Goal: Task Accomplishment & Management: Manage account settings

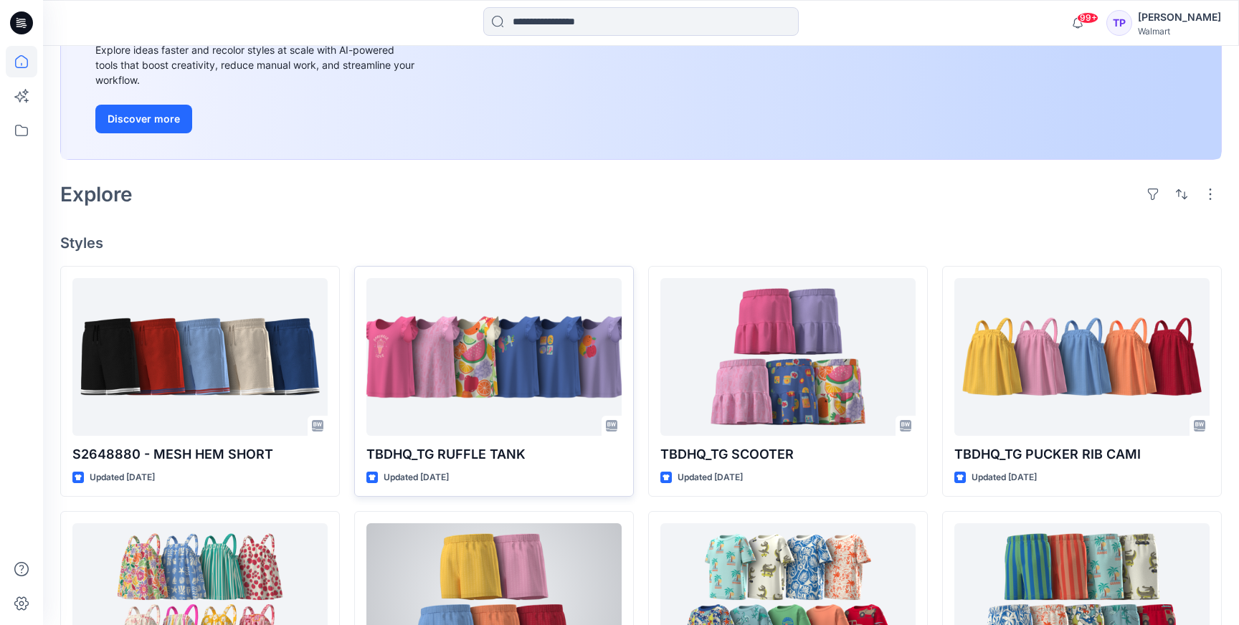
scroll to position [284, 0]
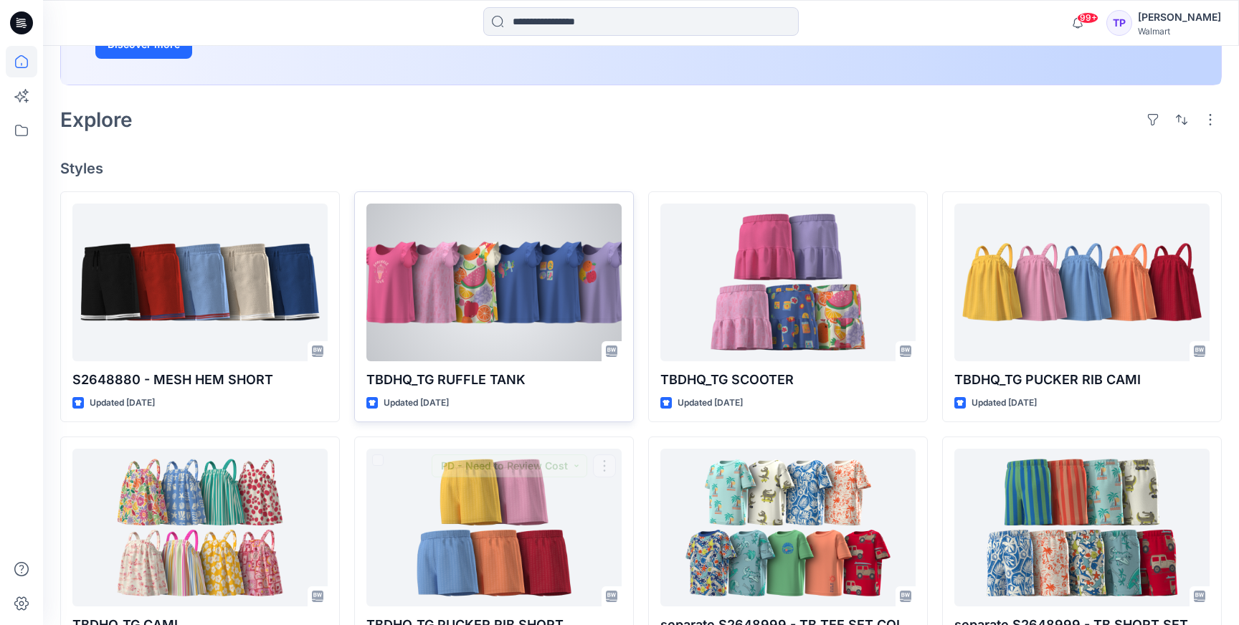
click at [489, 311] on div at bounding box center [493, 283] width 255 height 158
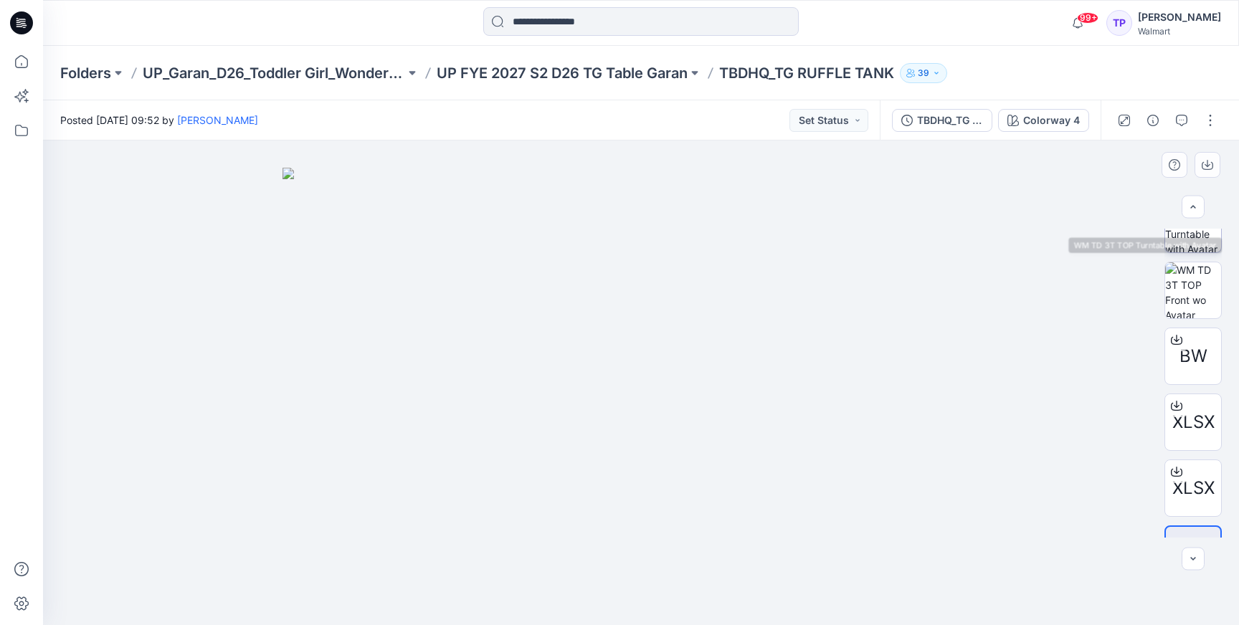
scroll to position [144, 0]
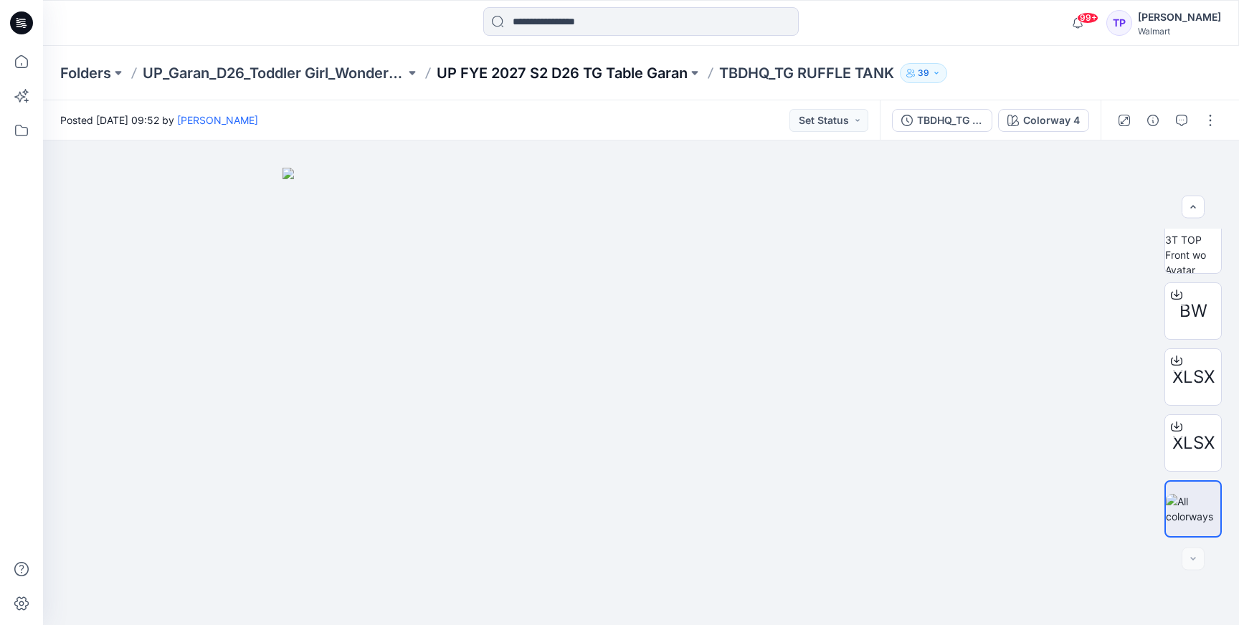
click at [525, 70] on p "UP FYE 2027 S2 D26 TG Table Garan" at bounding box center [562, 73] width 251 height 20
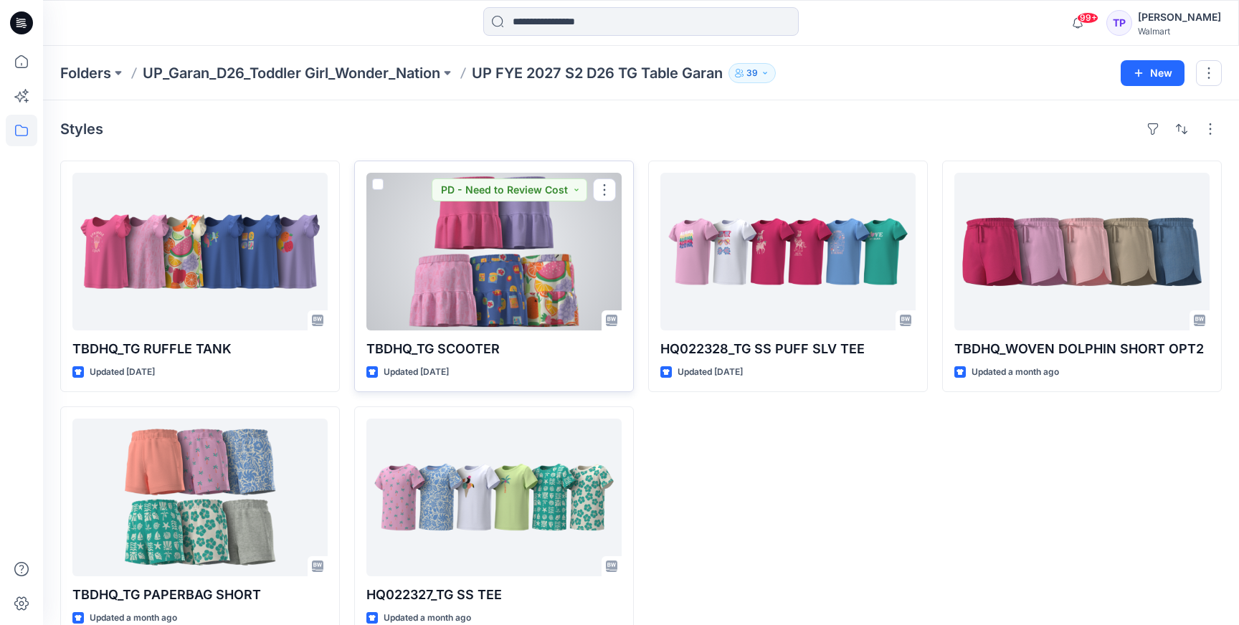
click at [587, 288] on div at bounding box center [493, 252] width 255 height 158
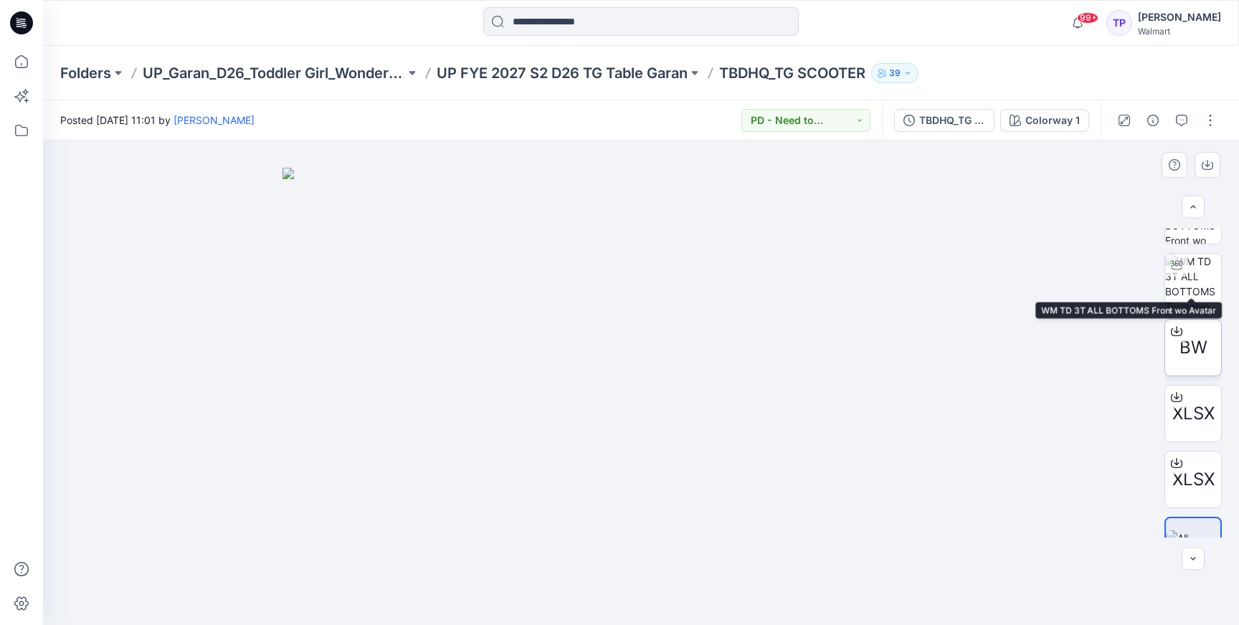
scroll to position [144, 0]
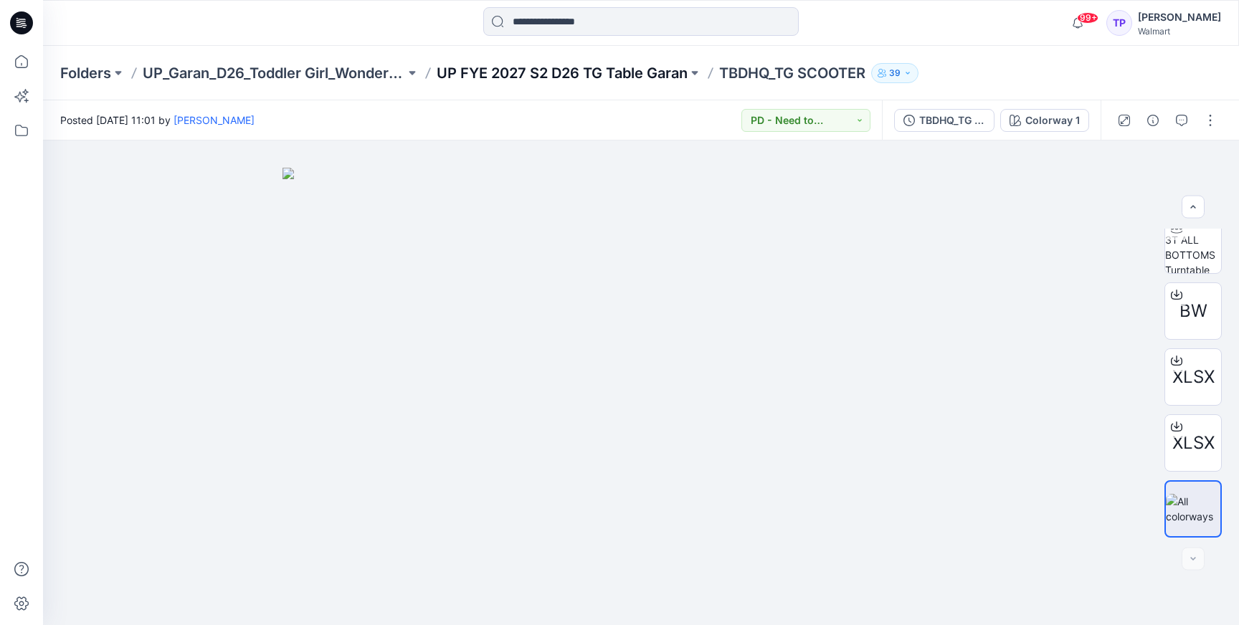
click at [576, 67] on p "UP FYE 2027 S2 D26 TG Table Garan" at bounding box center [562, 73] width 251 height 20
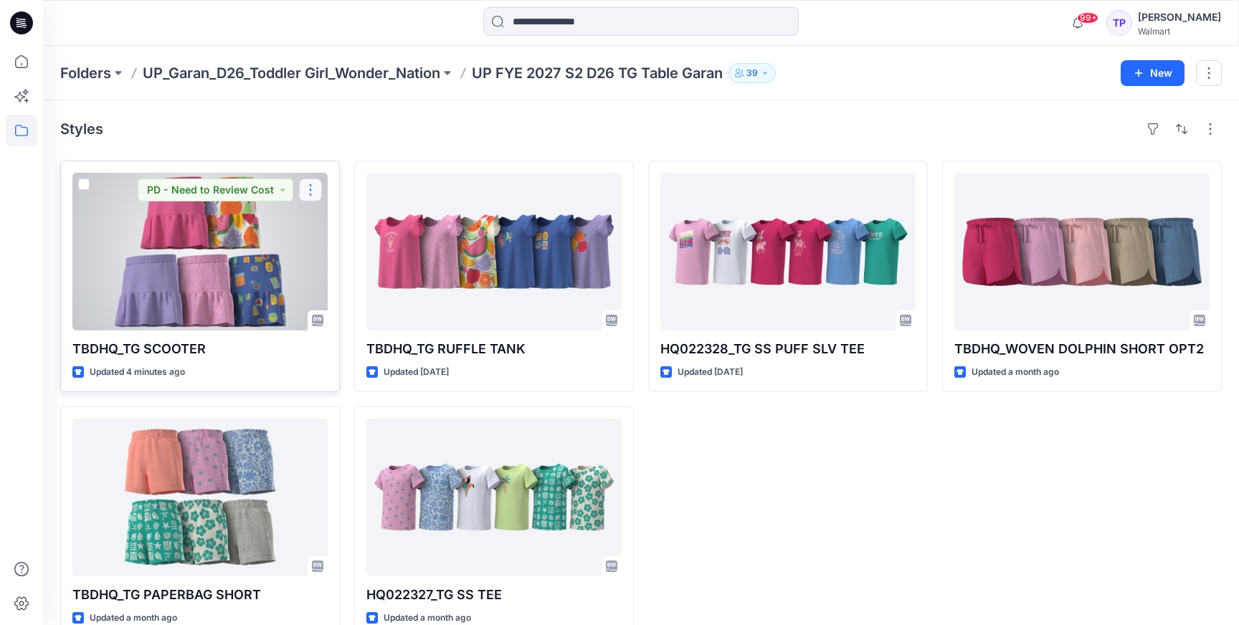
click at [319, 189] on button "button" at bounding box center [310, 189] width 23 height 23
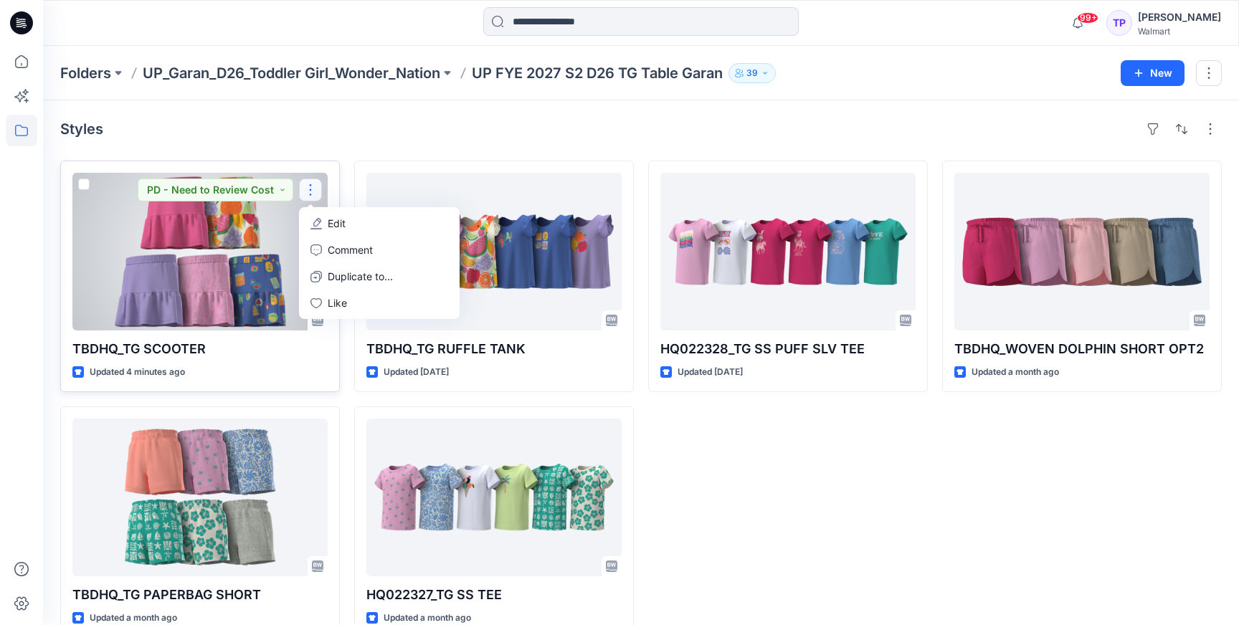
click at [216, 235] on div at bounding box center [199, 252] width 255 height 158
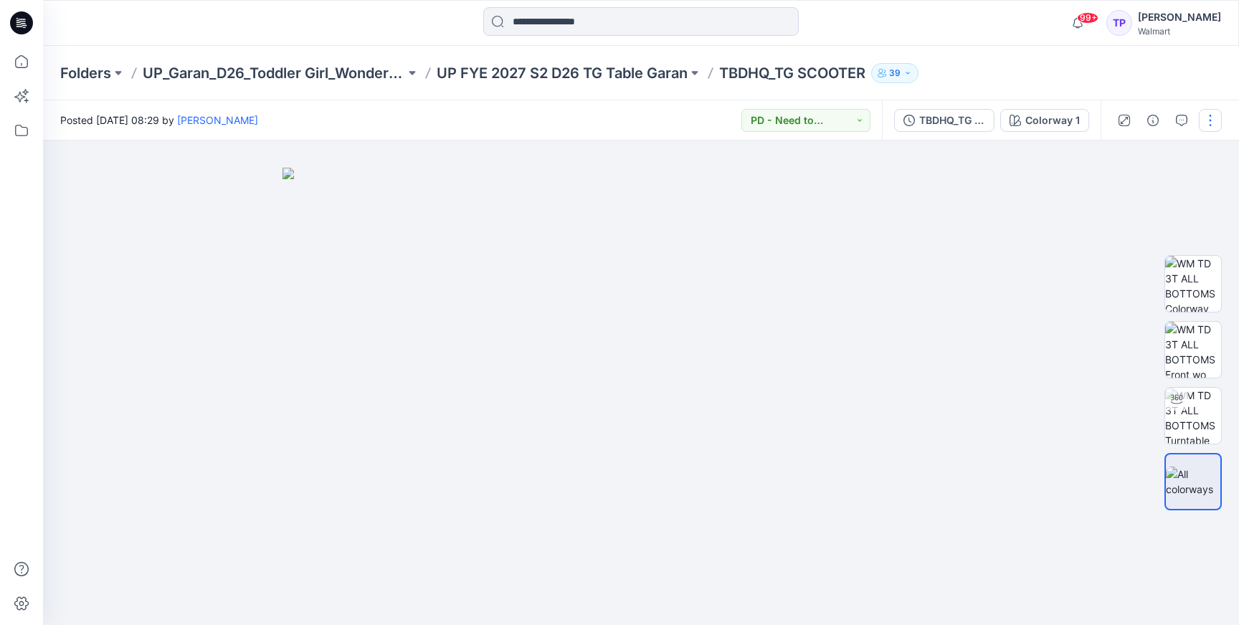
click at [1204, 125] on button "button" at bounding box center [1210, 120] width 23 height 23
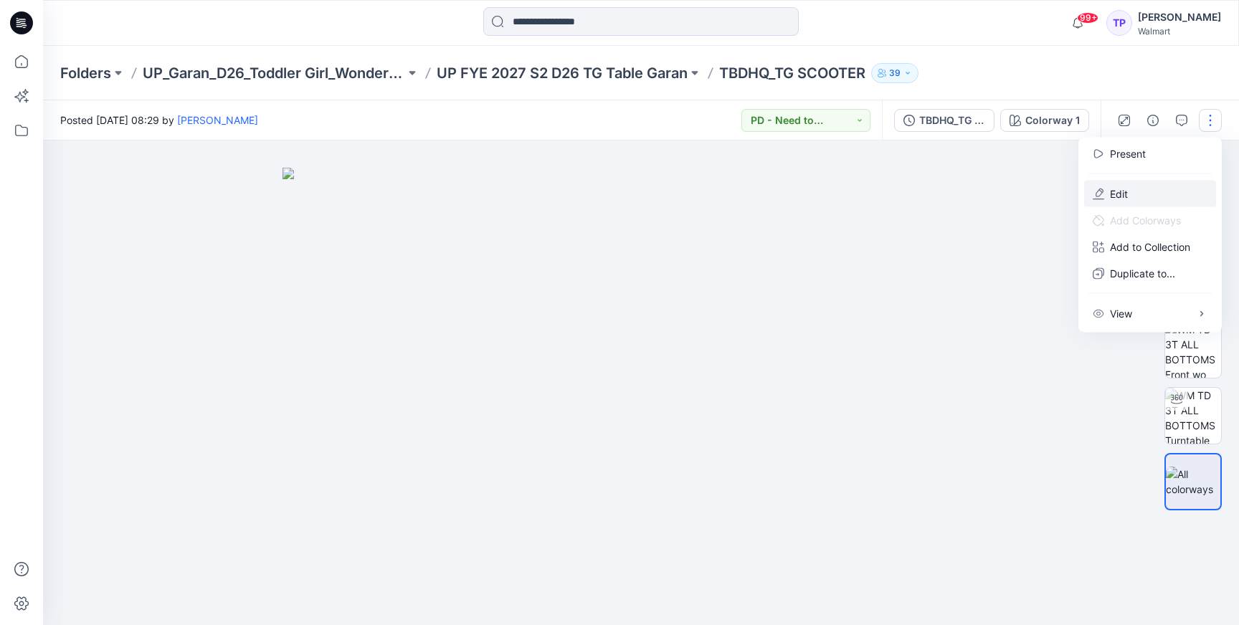
click at [1139, 195] on button "Edit" at bounding box center [1150, 194] width 132 height 27
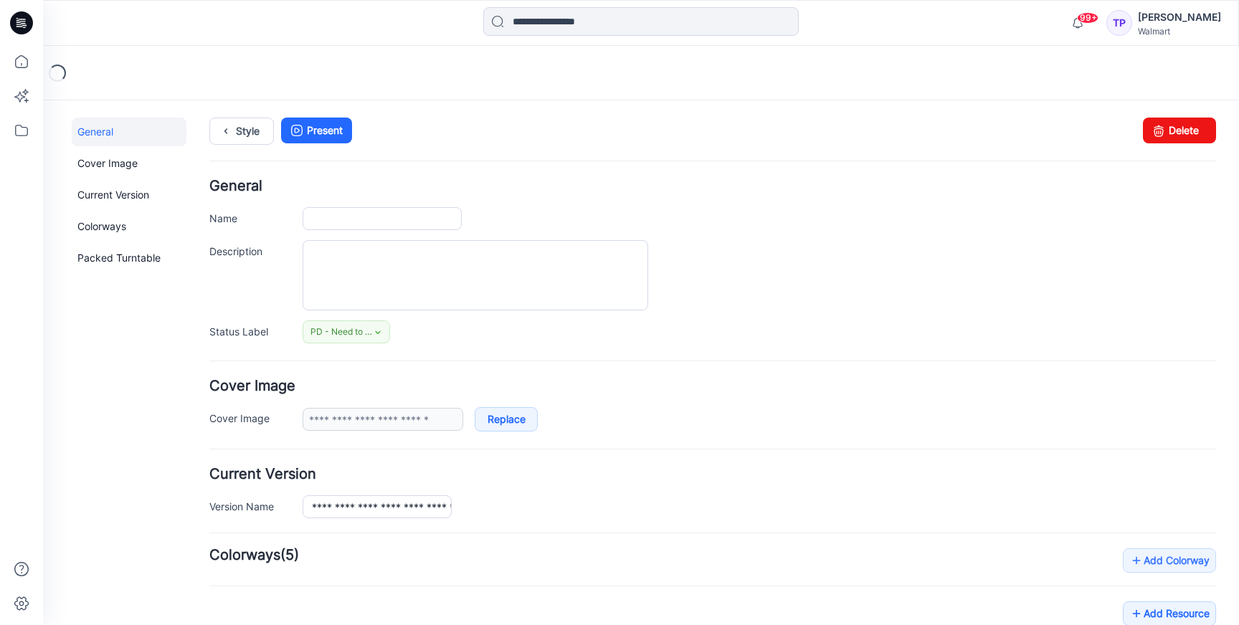
type input "**********"
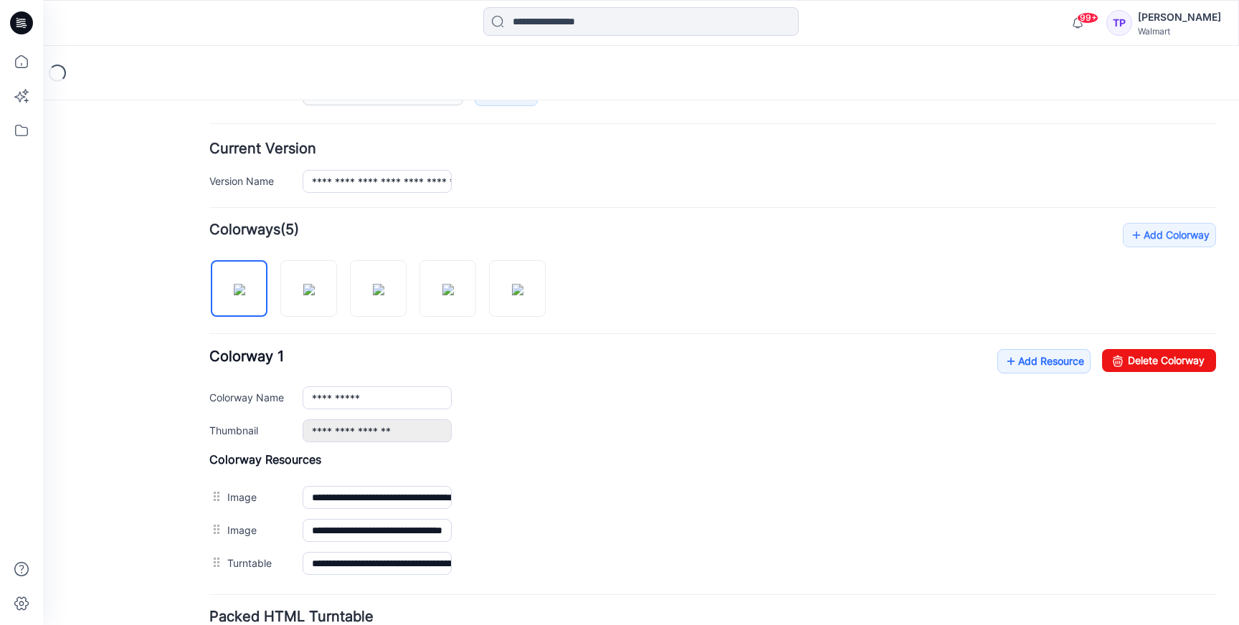
scroll to position [445, 0]
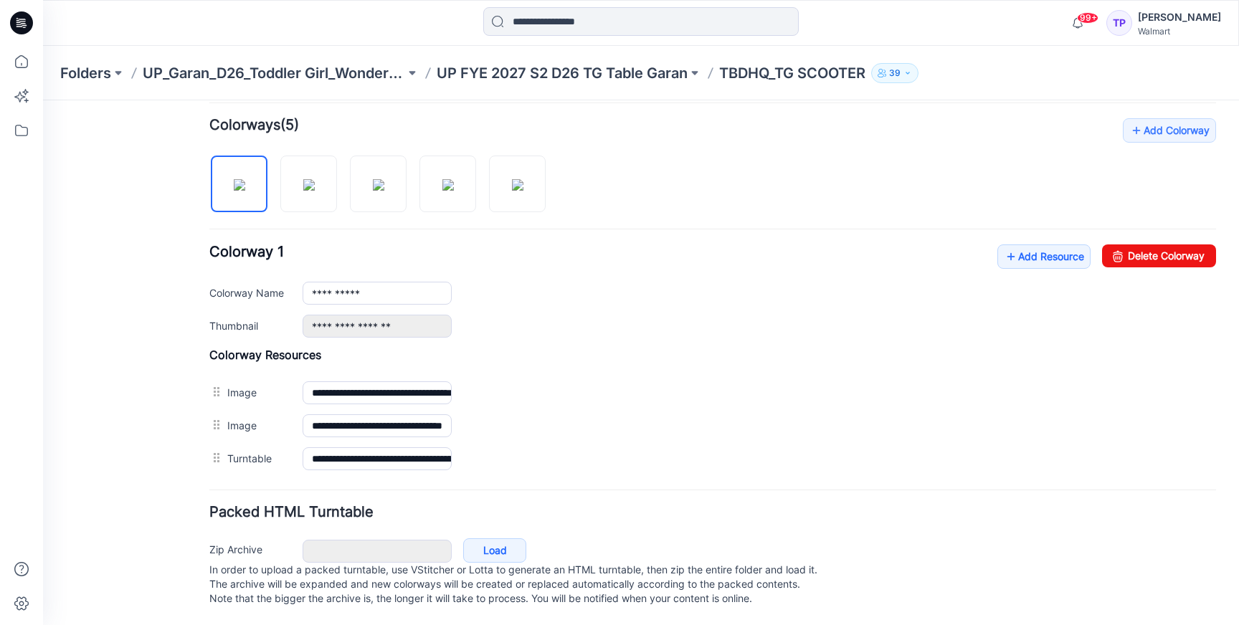
drag, startPoint x: 517, startPoint y: 133, endPoint x: 508, endPoint y: 133, distance: 8.6
click at [245, 179] on img at bounding box center [239, 184] width 11 height 11
click at [1023, 244] on link "Add Resource" at bounding box center [1043, 256] width 93 height 24
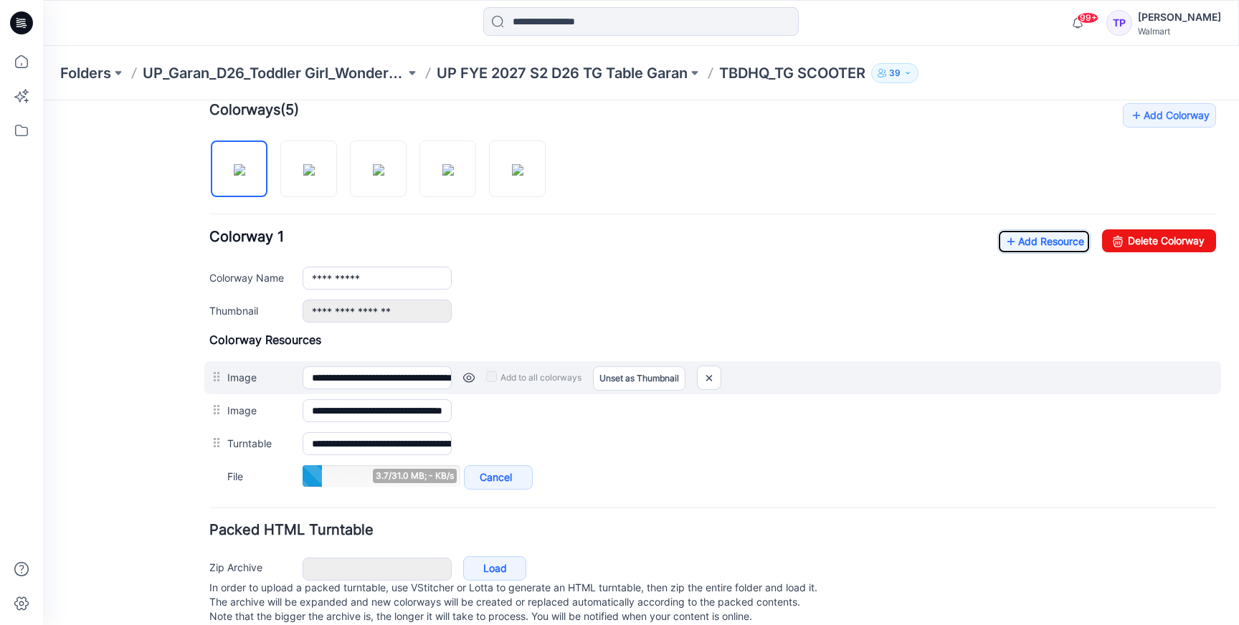
scroll to position [447, 0]
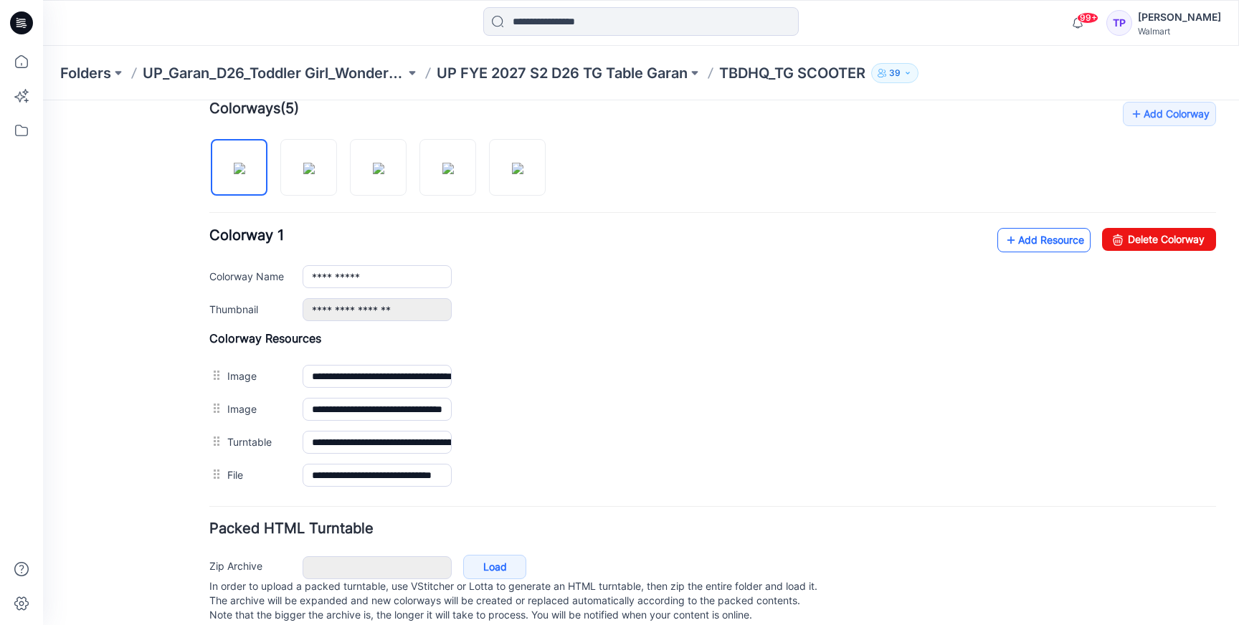
click at [1028, 241] on link "Add Resource" at bounding box center [1043, 240] width 93 height 24
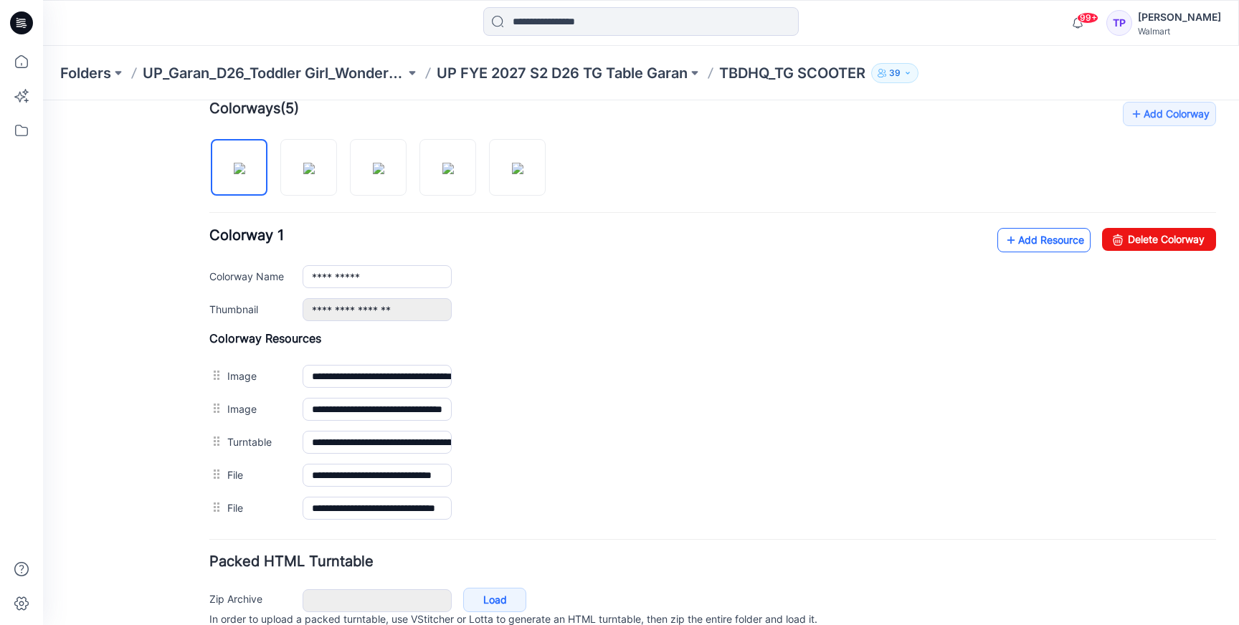
click at [1059, 242] on link "Add Resource" at bounding box center [1043, 240] width 93 height 24
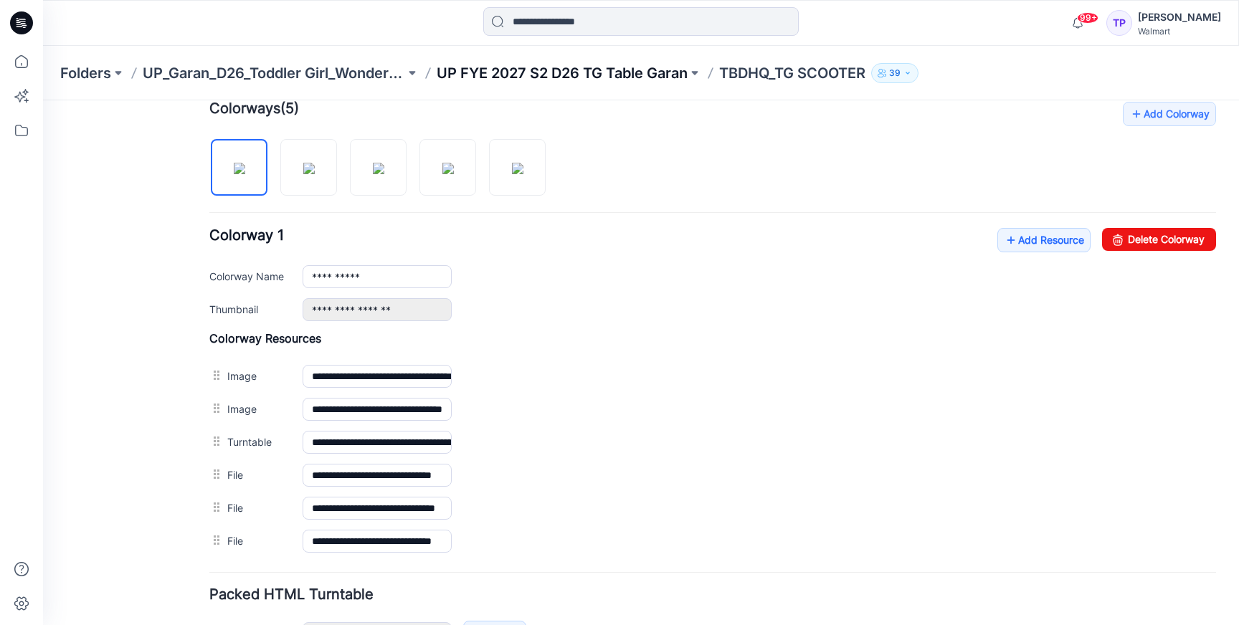
click at [672, 80] on p "UP FYE 2027 S2 D26 TG Table Garan" at bounding box center [562, 73] width 251 height 20
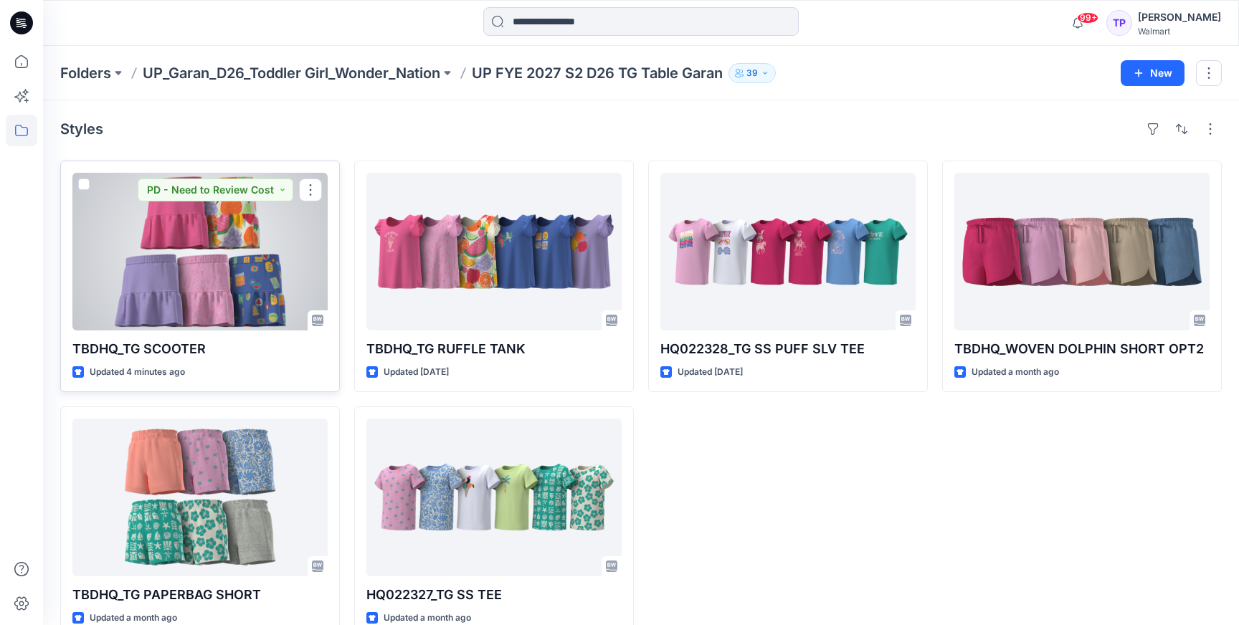
click at [262, 248] on div at bounding box center [199, 252] width 255 height 158
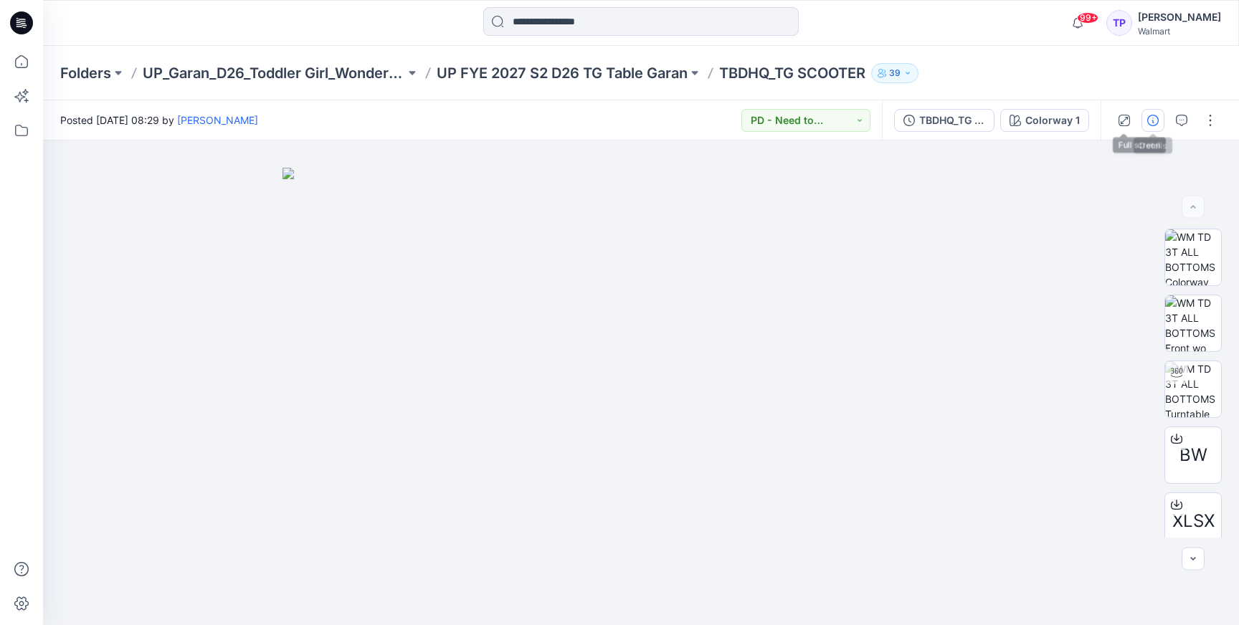
click at [1147, 118] on icon "button" at bounding box center [1152, 120] width 11 height 11
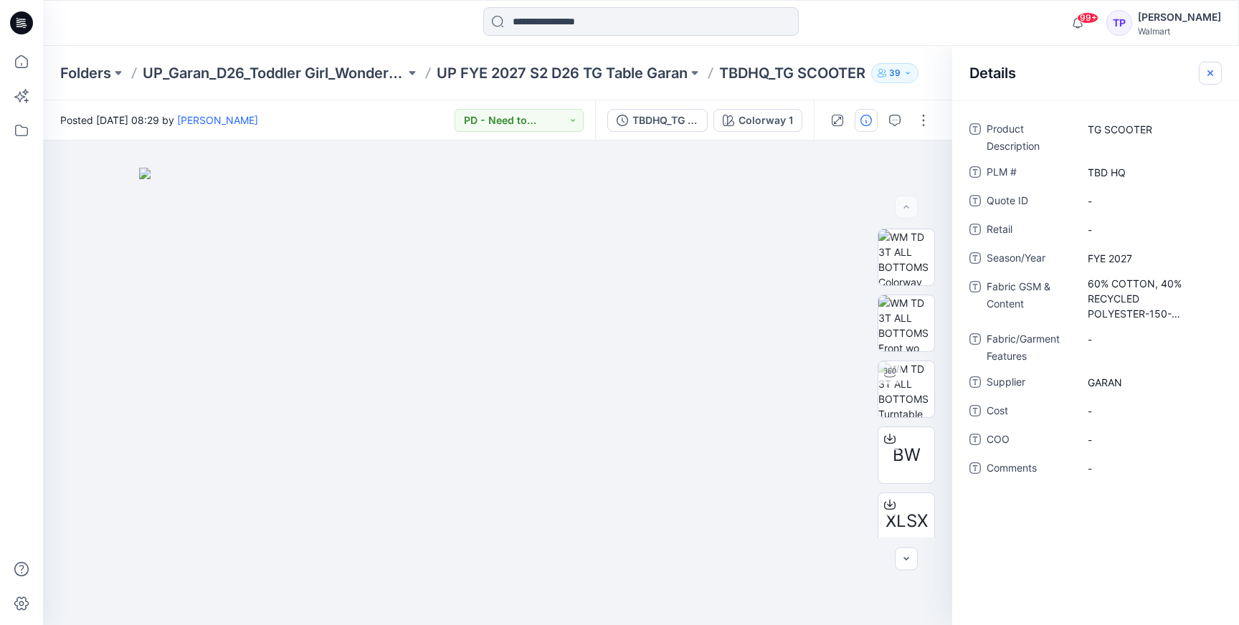
click at [1208, 77] on icon "button" at bounding box center [1209, 72] width 11 height 11
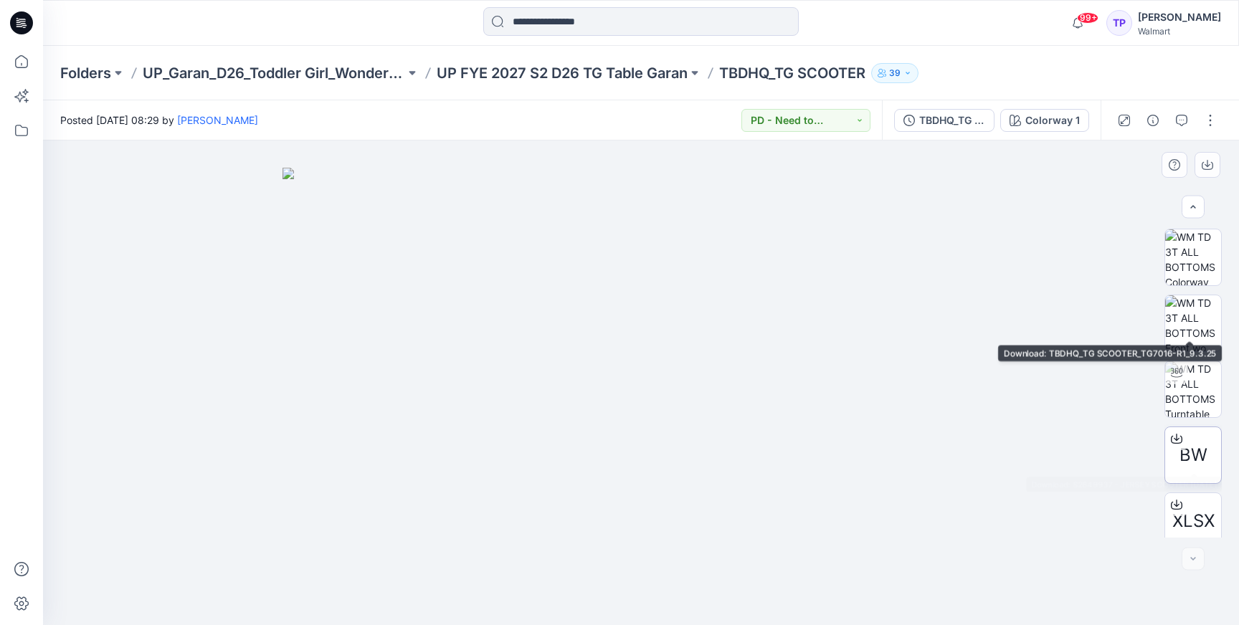
scroll to position [144, 0]
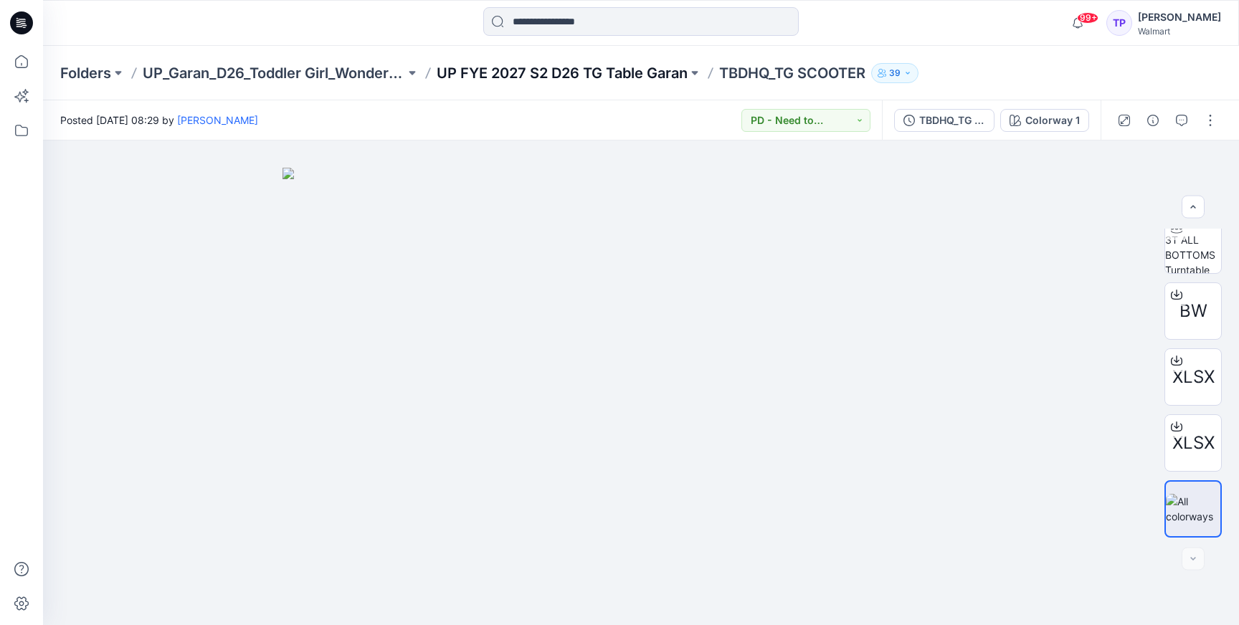
click at [577, 81] on p "UP FYE 2027 S2 D26 TG Table Garan" at bounding box center [562, 73] width 251 height 20
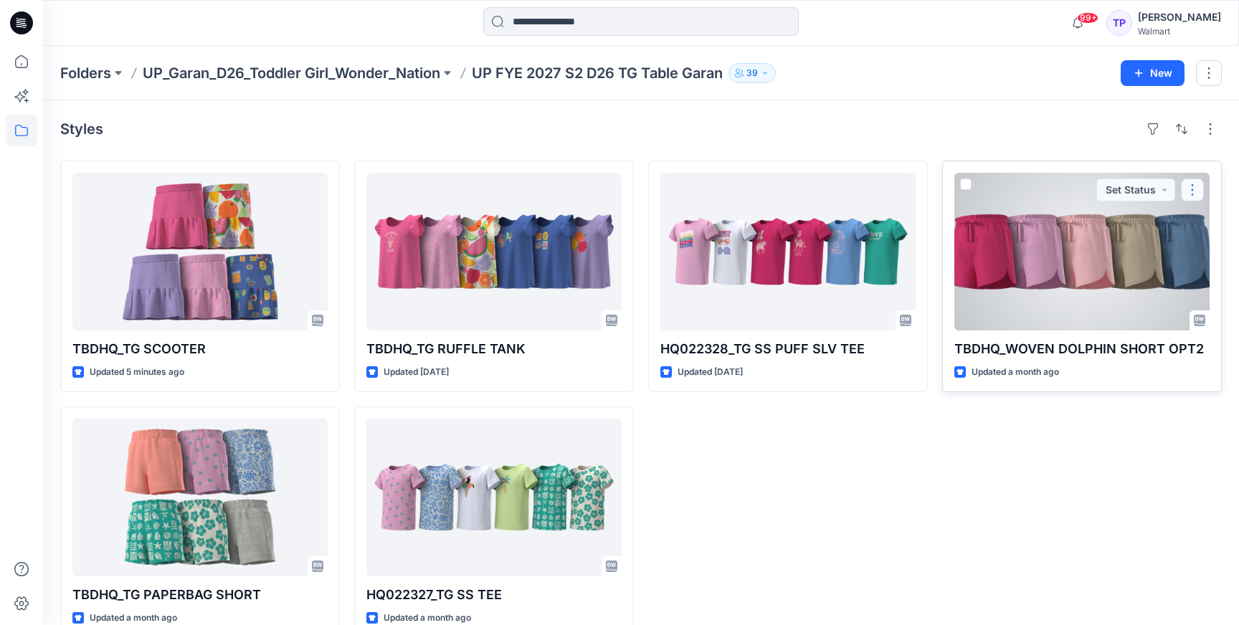
click at [1189, 191] on button "button" at bounding box center [1192, 189] width 23 height 23
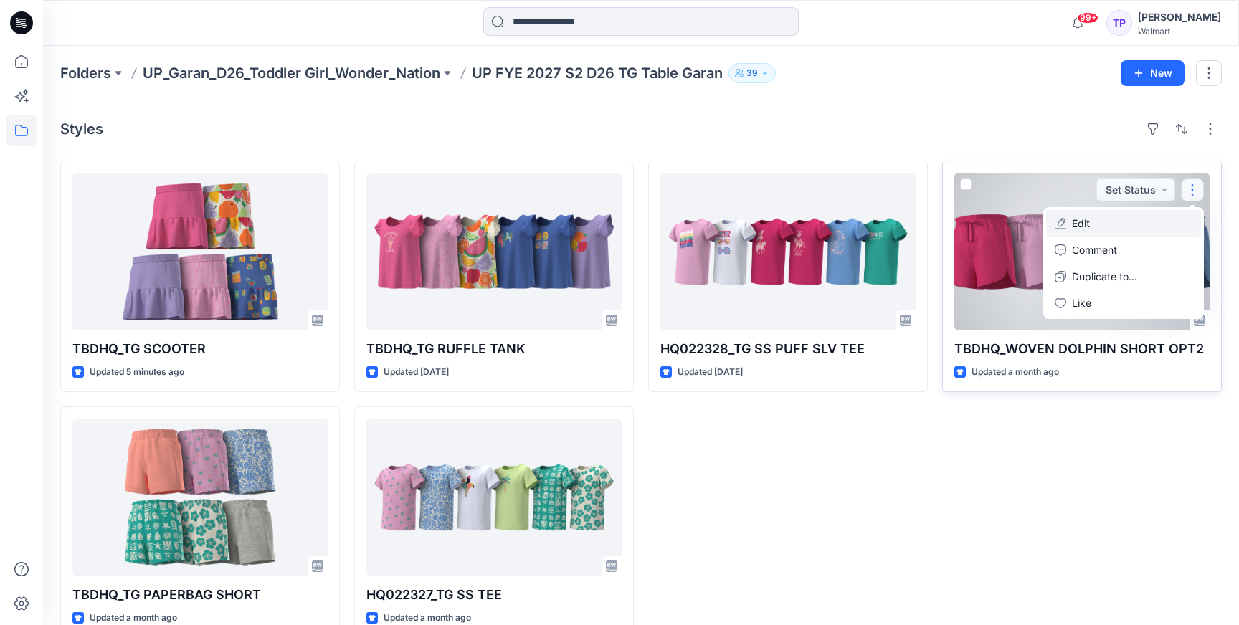
click at [1149, 227] on button "Edit" at bounding box center [1123, 223] width 155 height 27
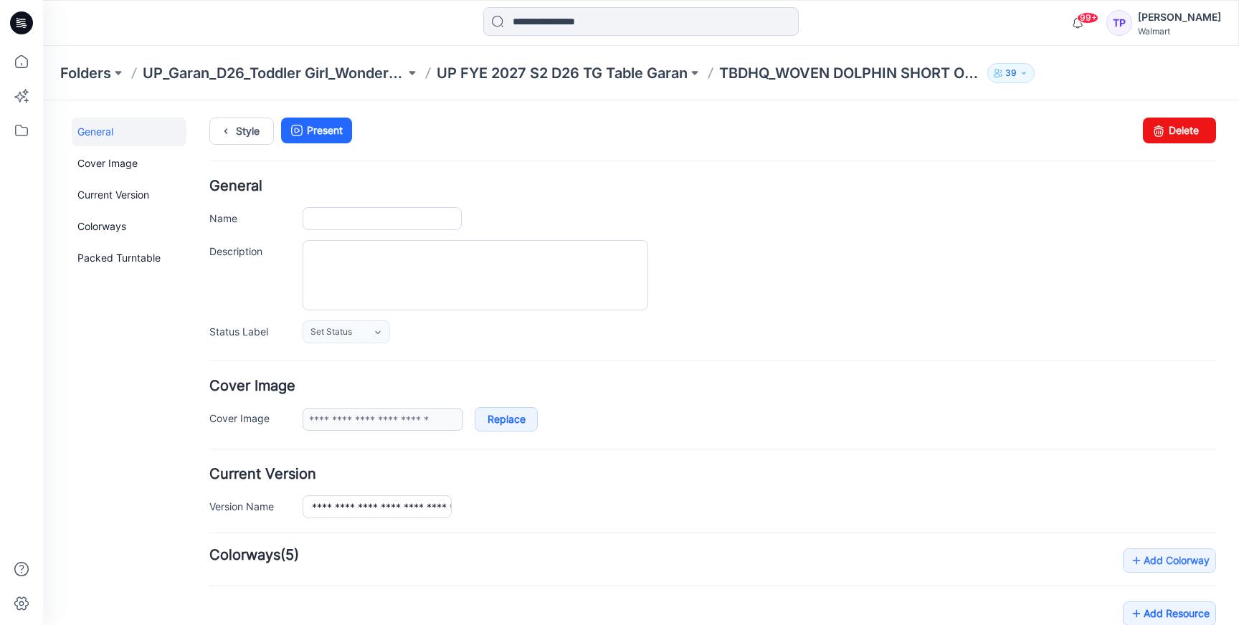
type input "**********"
click at [419, 212] on input "**********" at bounding box center [381, 218] width 159 height 23
drag, startPoint x: 419, startPoint y: 212, endPoint x: 408, endPoint y: 212, distance: 10.8
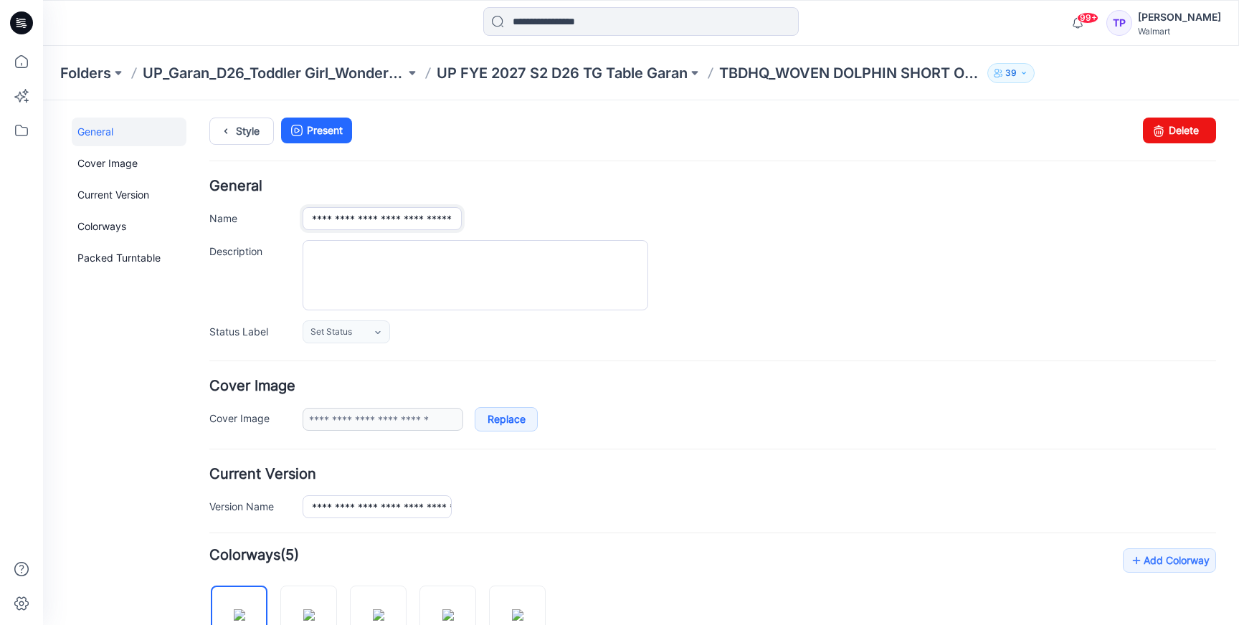
click at [419, 212] on input "**********" at bounding box center [381, 218] width 159 height 23
click at [391, 214] on input "**********" at bounding box center [381, 218] width 159 height 23
drag, startPoint x: 383, startPoint y: 214, endPoint x: 542, endPoint y: 222, distance: 159.4
click at [569, 224] on div "**********" at bounding box center [758, 218] width 913 height 23
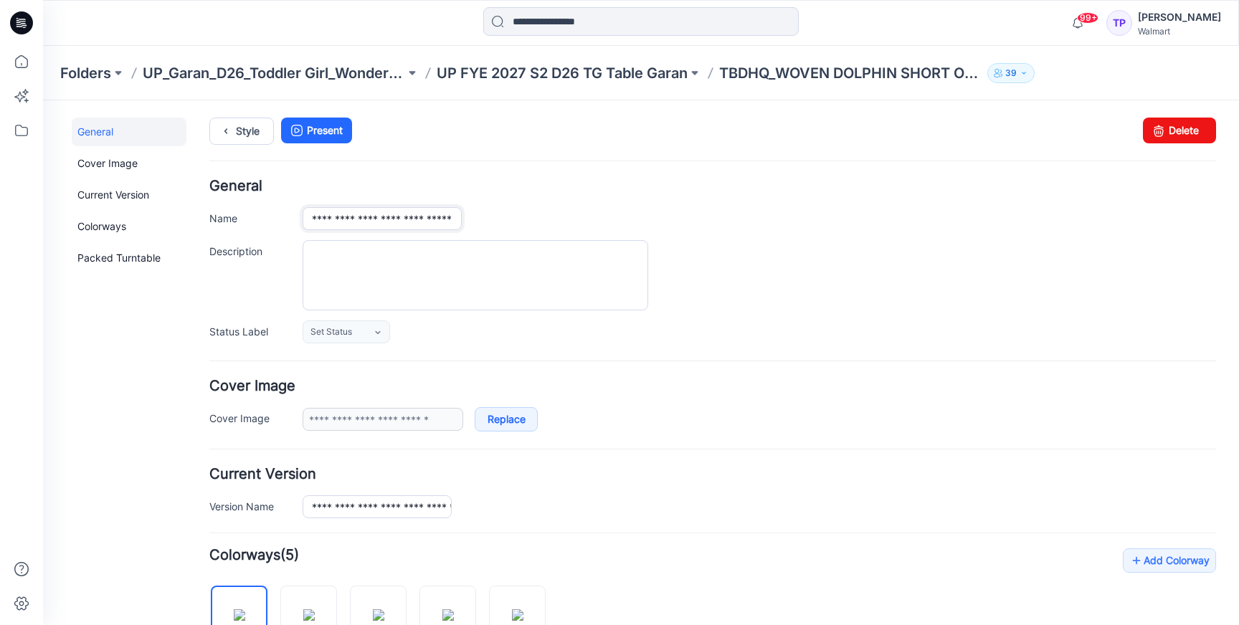
drag, startPoint x: 424, startPoint y: 213, endPoint x: 436, endPoint y: 215, distance: 11.7
click at [426, 213] on input "**********" at bounding box center [381, 218] width 159 height 23
drag, startPoint x: 435, startPoint y: 216, endPoint x: 538, endPoint y: 228, distance: 103.2
click at [537, 228] on div "**********" at bounding box center [758, 218] width 913 height 23
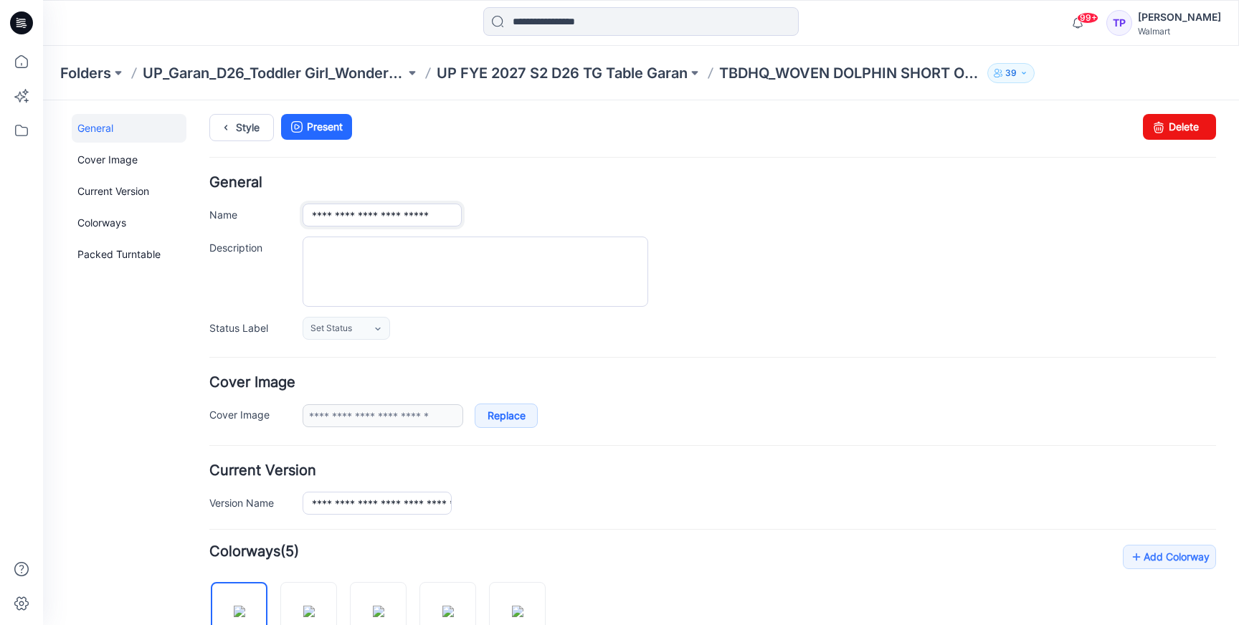
scroll to position [0, 11]
type input "**********"
click at [619, 235] on div "**********" at bounding box center [712, 258] width 1006 height 164
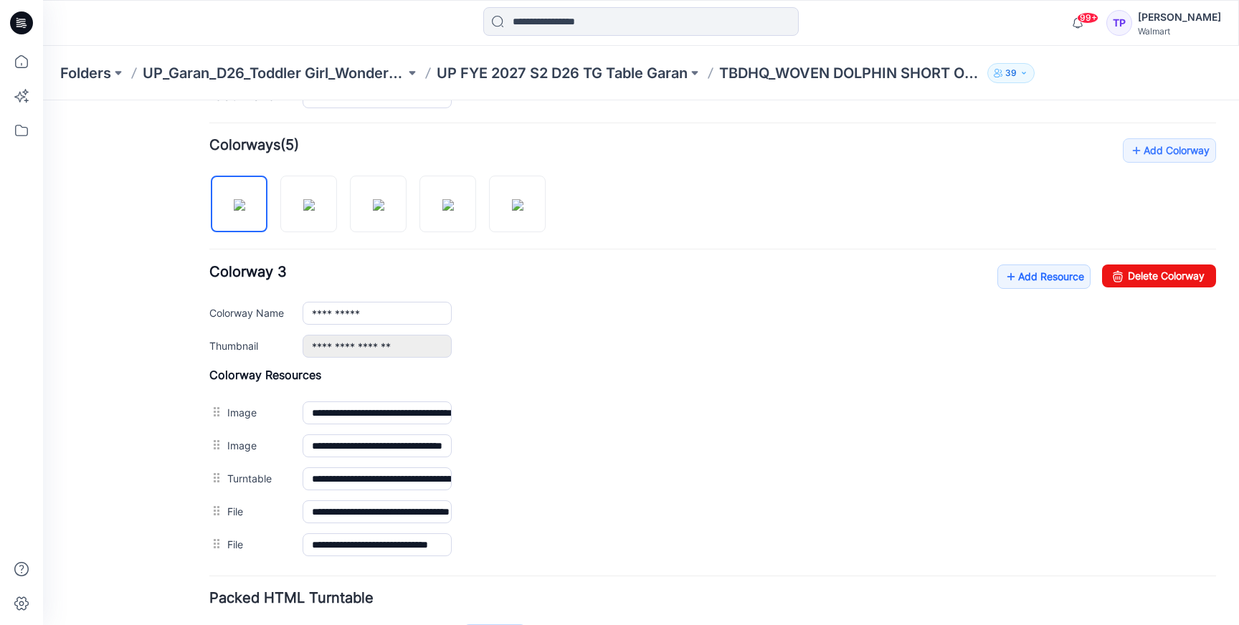
scroll to position [408, 0]
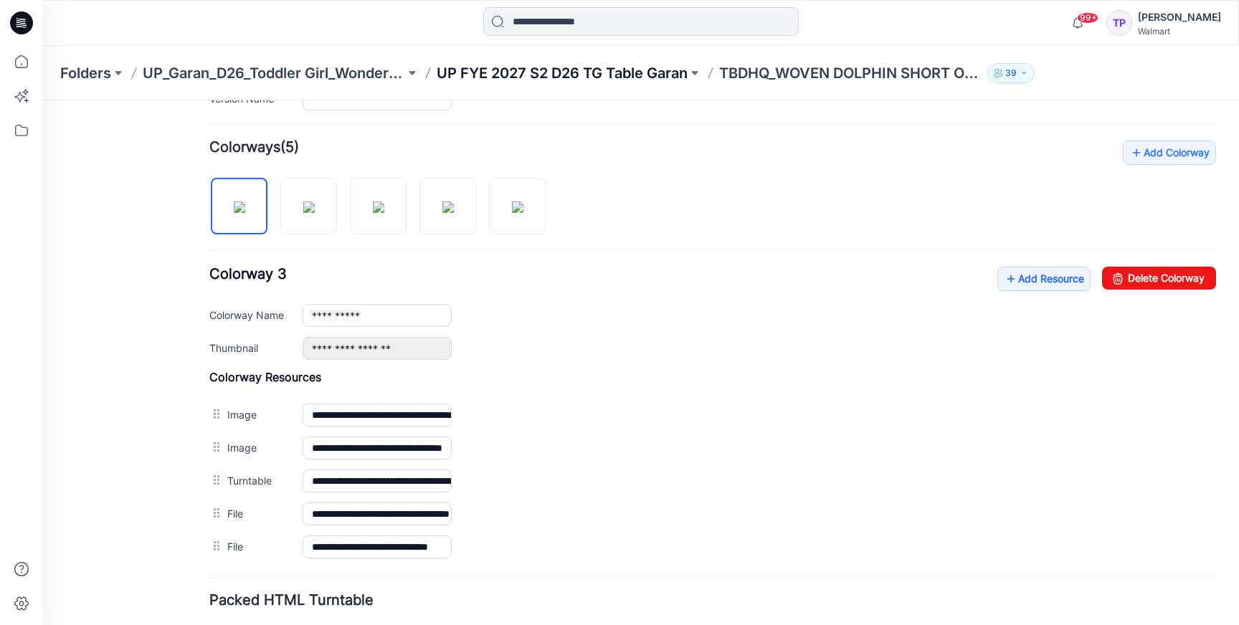
click at [591, 72] on p "UP FYE 2027 S2 D26 TG Table Garan" at bounding box center [562, 73] width 251 height 20
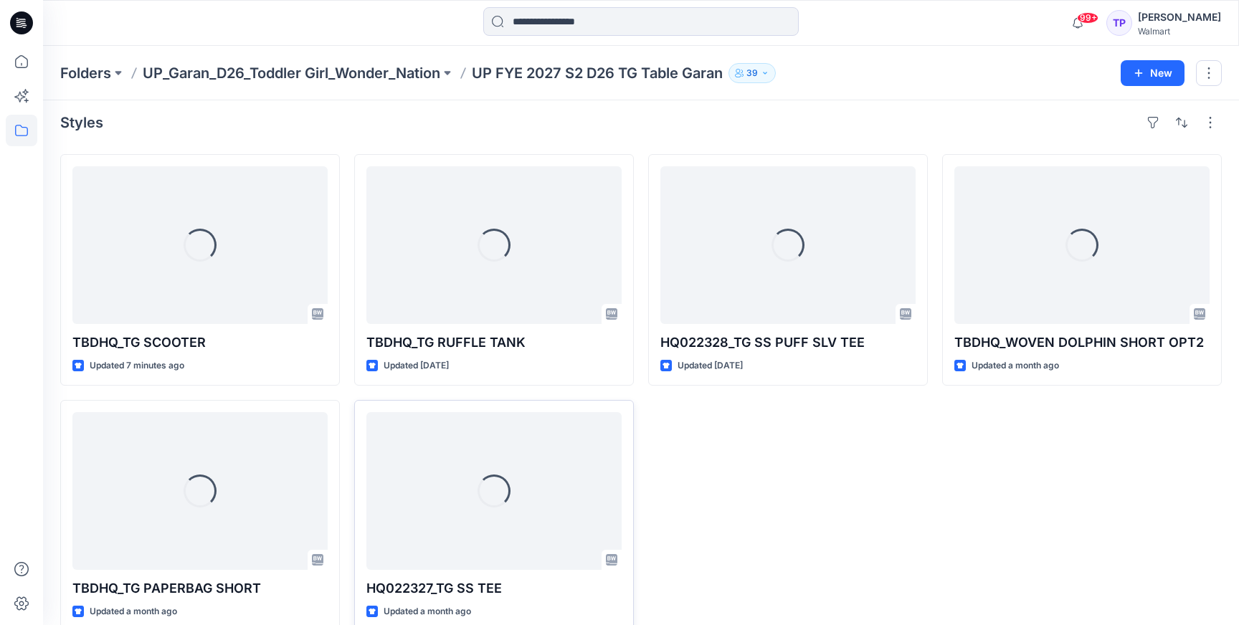
scroll to position [8, 0]
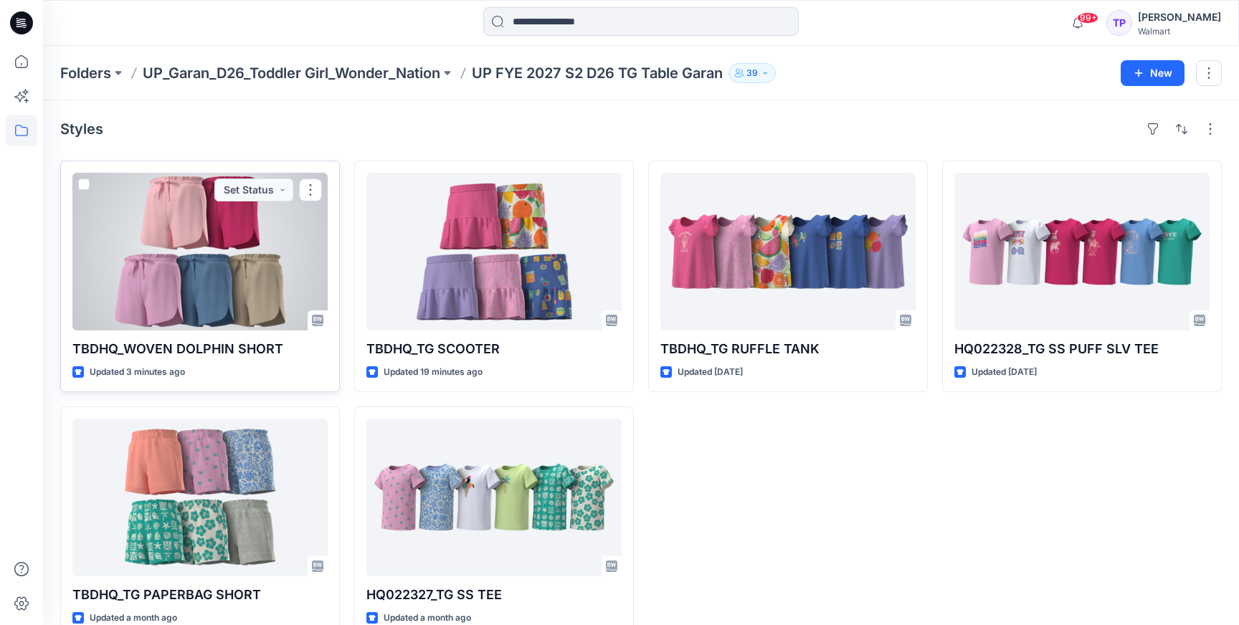
drag, startPoint x: 227, startPoint y: 237, endPoint x: 242, endPoint y: 234, distance: 15.5
click at [227, 237] on div at bounding box center [199, 252] width 255 height 158
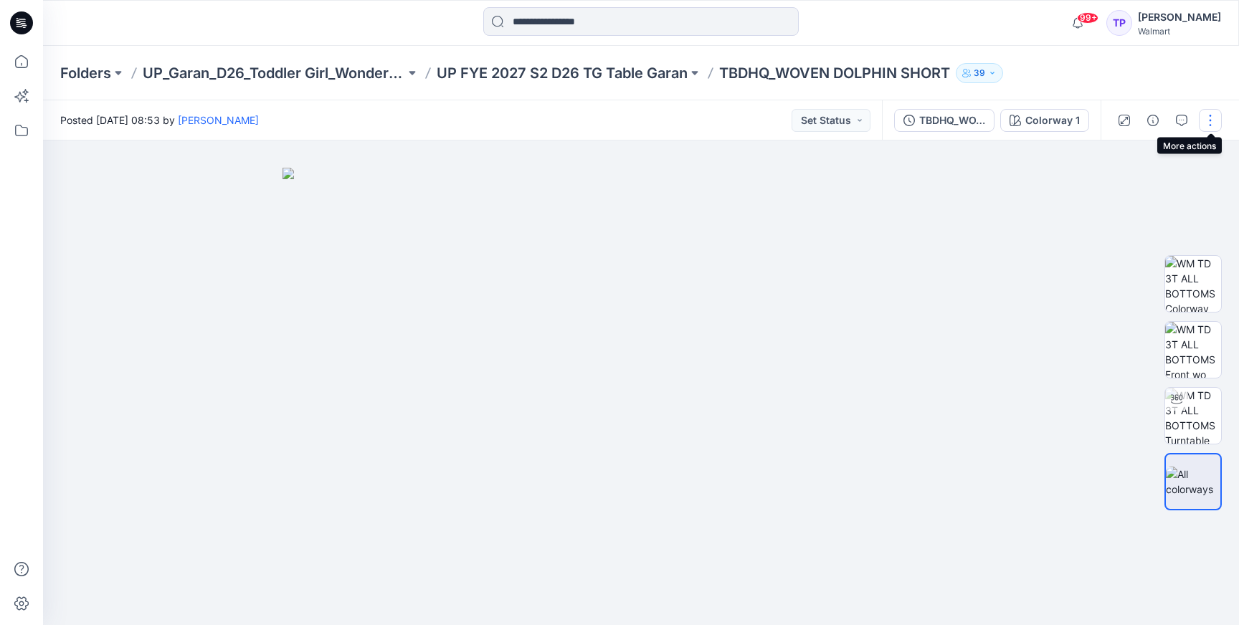
click at [1210, 121] on button "button" at bounding box center [1210, 120] width 23 height 23
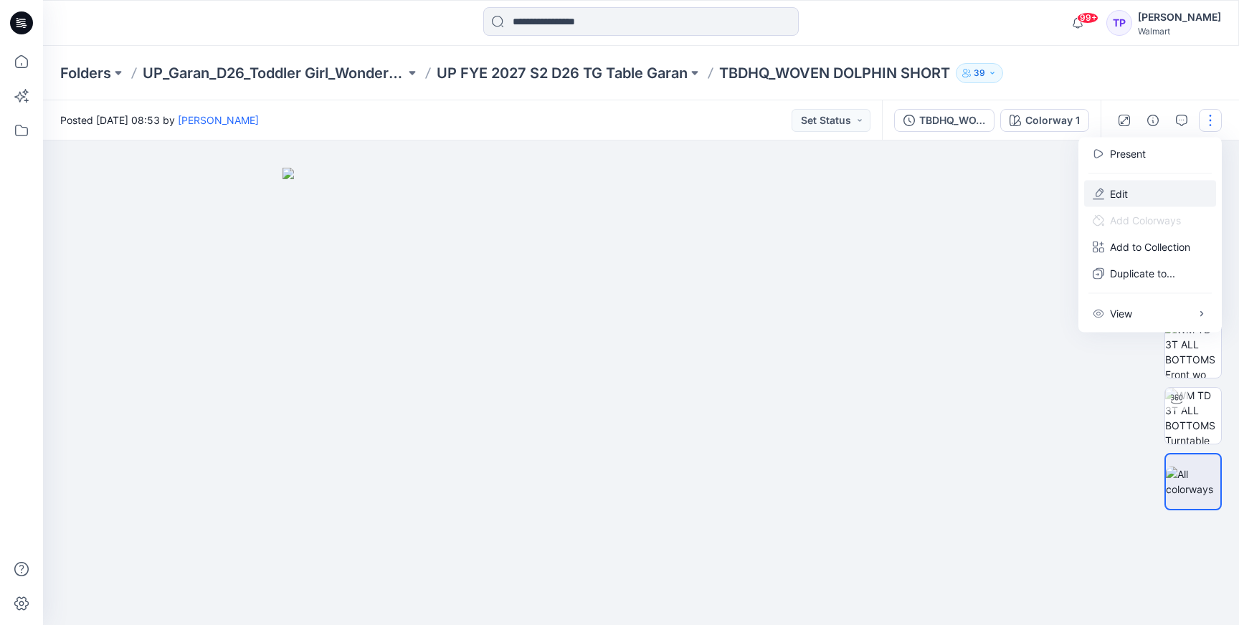
click at [1168, 194] on button "Edit" at bounding box center [1150, 194] width 132 height 27
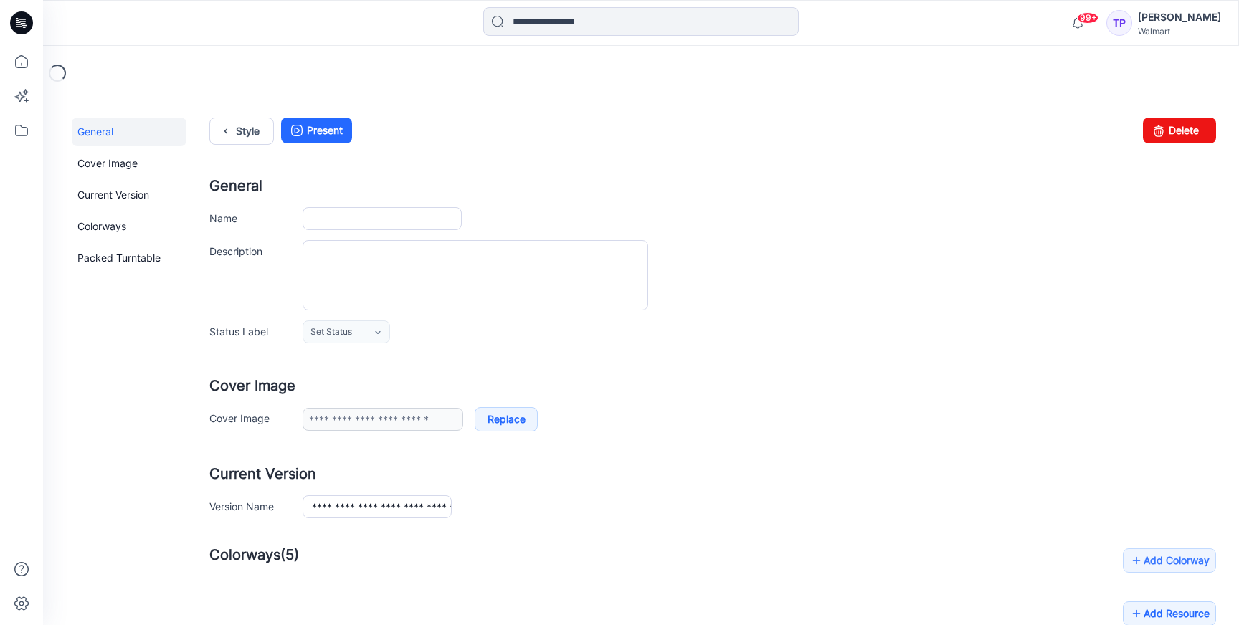
type input "**********"
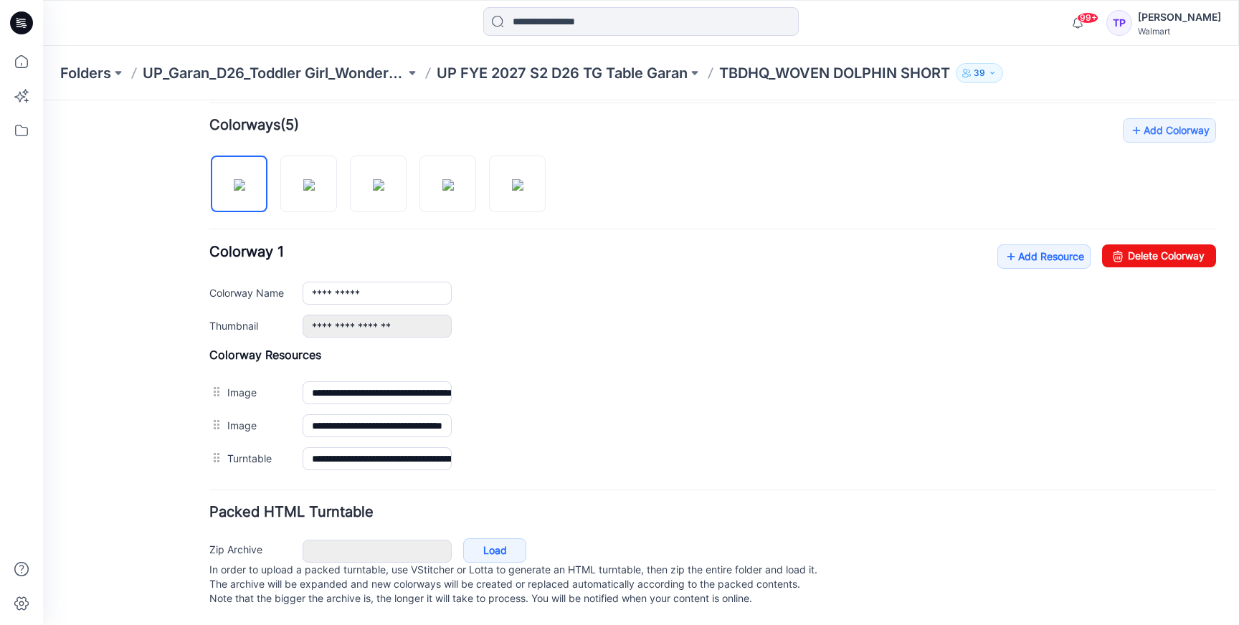
scroll to position [445, 0]
click at [1011, 245] on icon at bounding box center [1011, 256] width 14 height 23
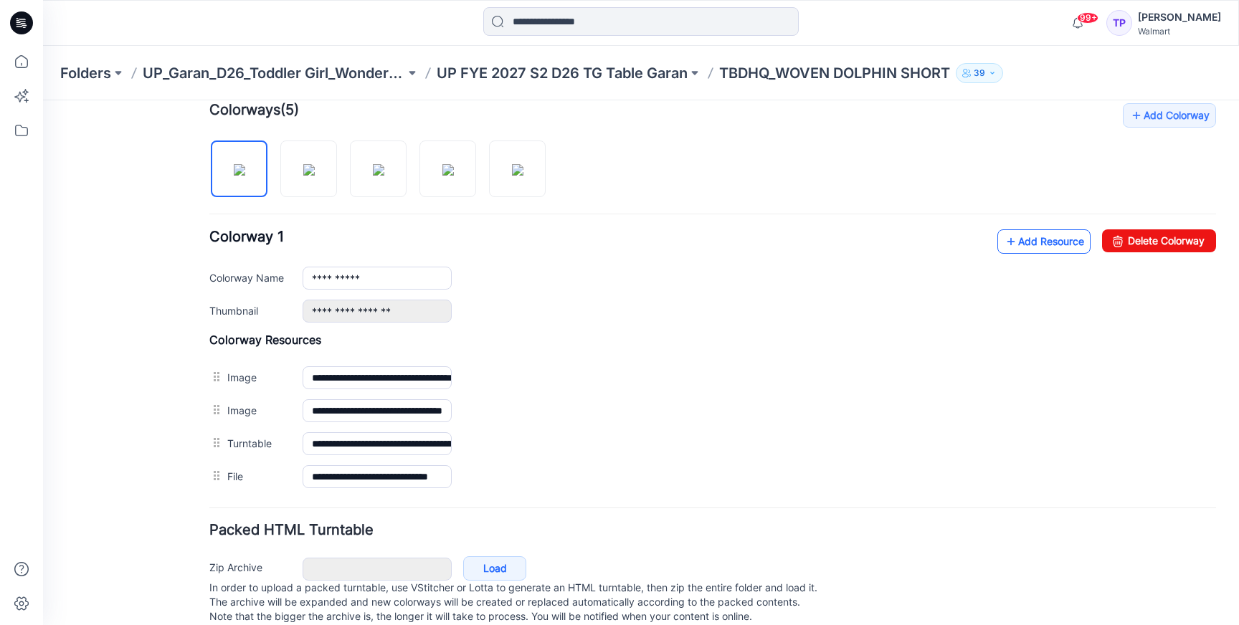
click at [1049, 248] on link "Add Resource" at bounding box center [1043, 241] width 93 height 24
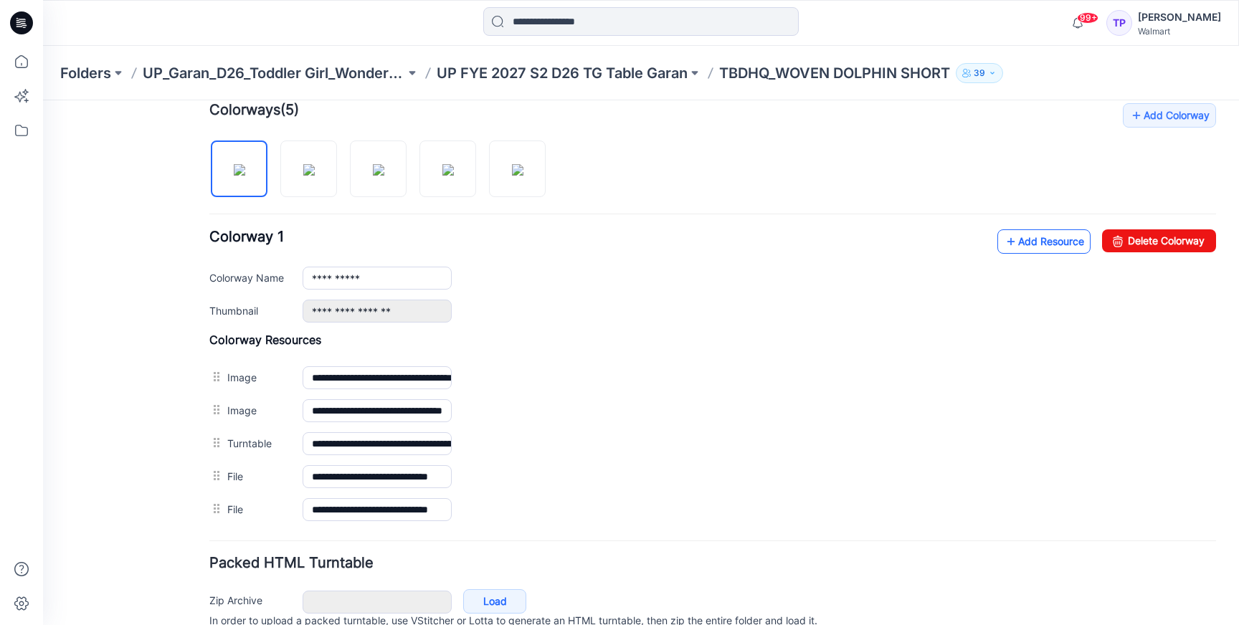
click at [1023, 251] on link "Add Resource" at bounding box center [1043, 241] width 93 height 24
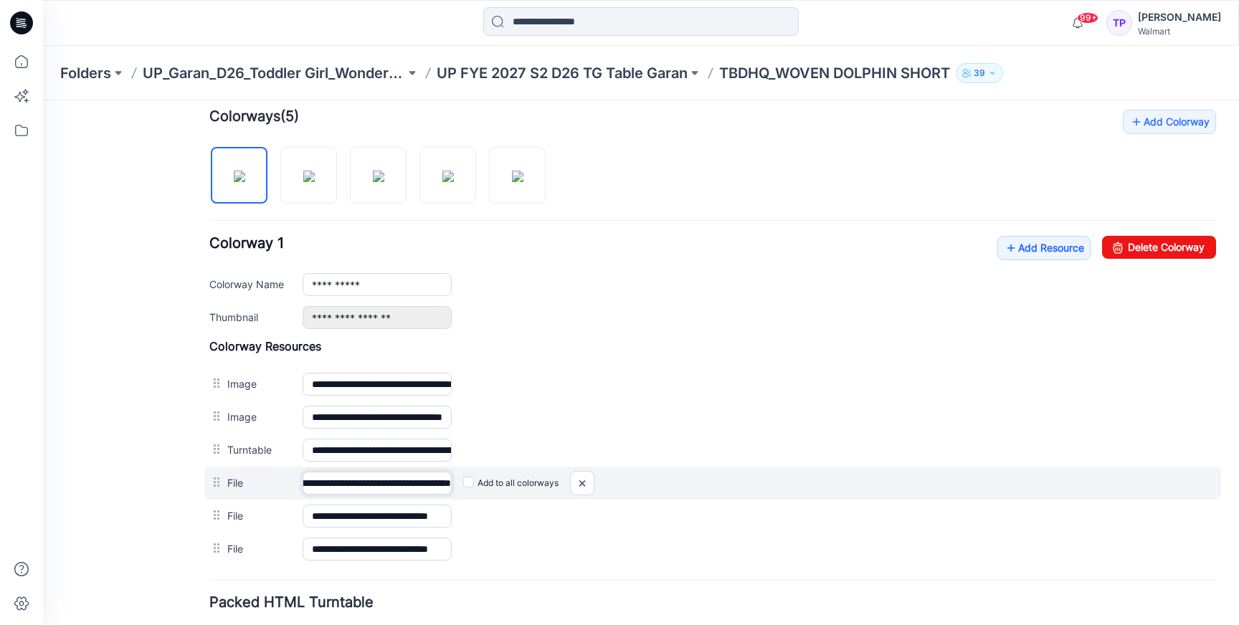
scroll to position [0, 119]
drag, startPoint x: 346, startPoint y: 484, endPoint x: 563, endPoint y: 489, distance: 217.3
click at [563, 489] on div "**********" at bounding box center [712, 483] width 1016 height 33
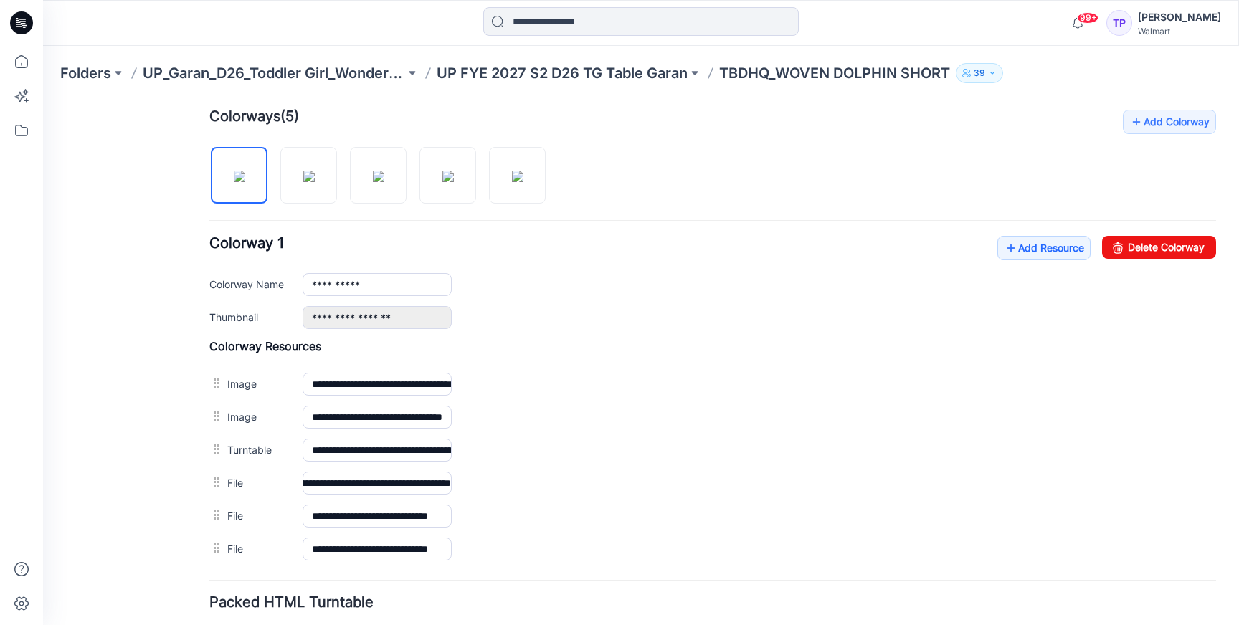
scroll to position [0, 0]
click at [624, 83] on div "Folders UP_Garan_D26_Toddler Girl_Wonder_Nation UP FYE 2027 S2 D26 TG Table Gar…" at bounding box center [641, 73] width 1196 height 54
click at [621, 77] on p "UP FYE 2027 S2 D26 TG Table Garan" at bounding box center [562, 73] width 251 height 20
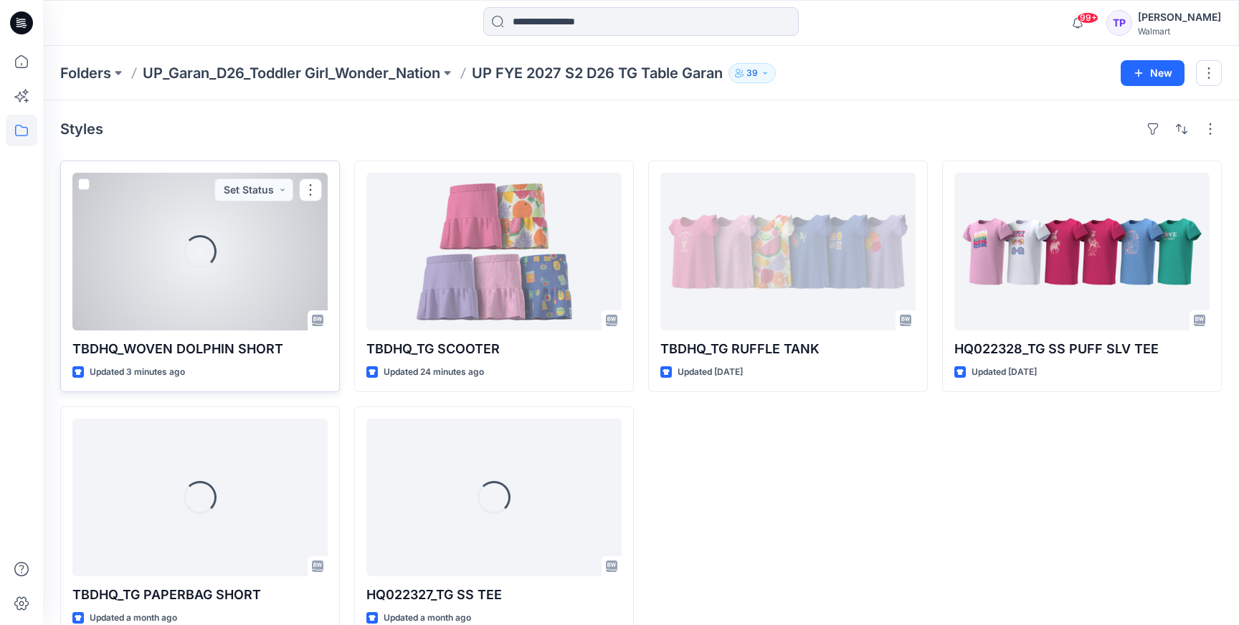
click at [208, 297] on div "Loading..." at bounding box center [199, 252] width 255 height 158
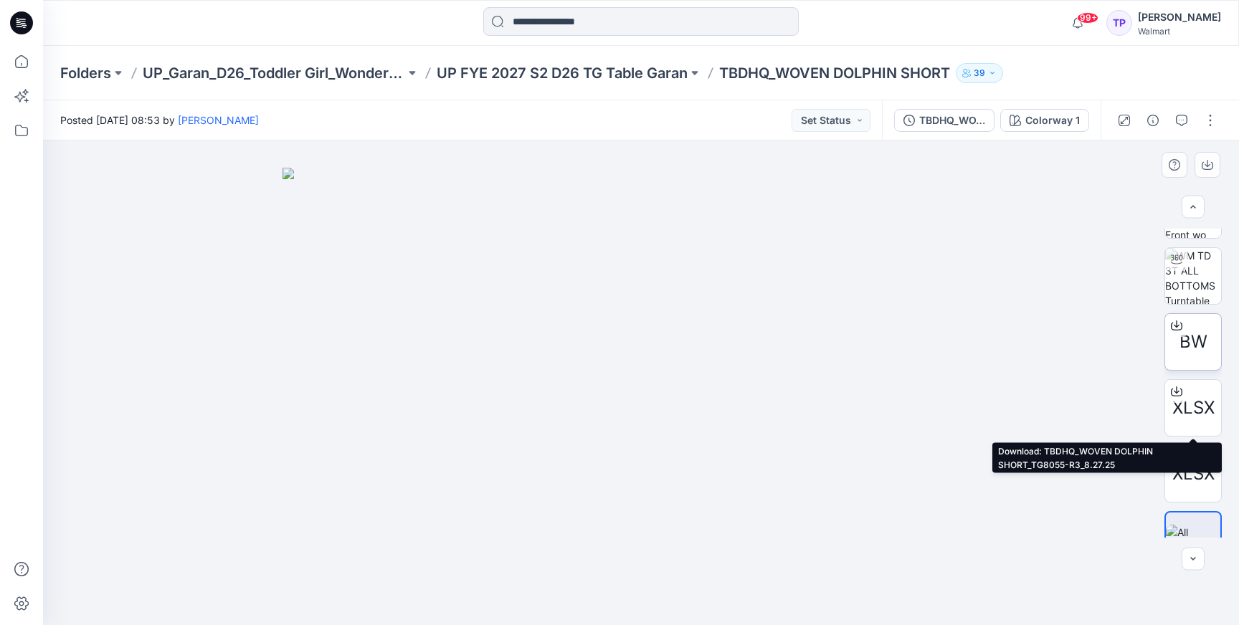
scroll to position [144, 0]
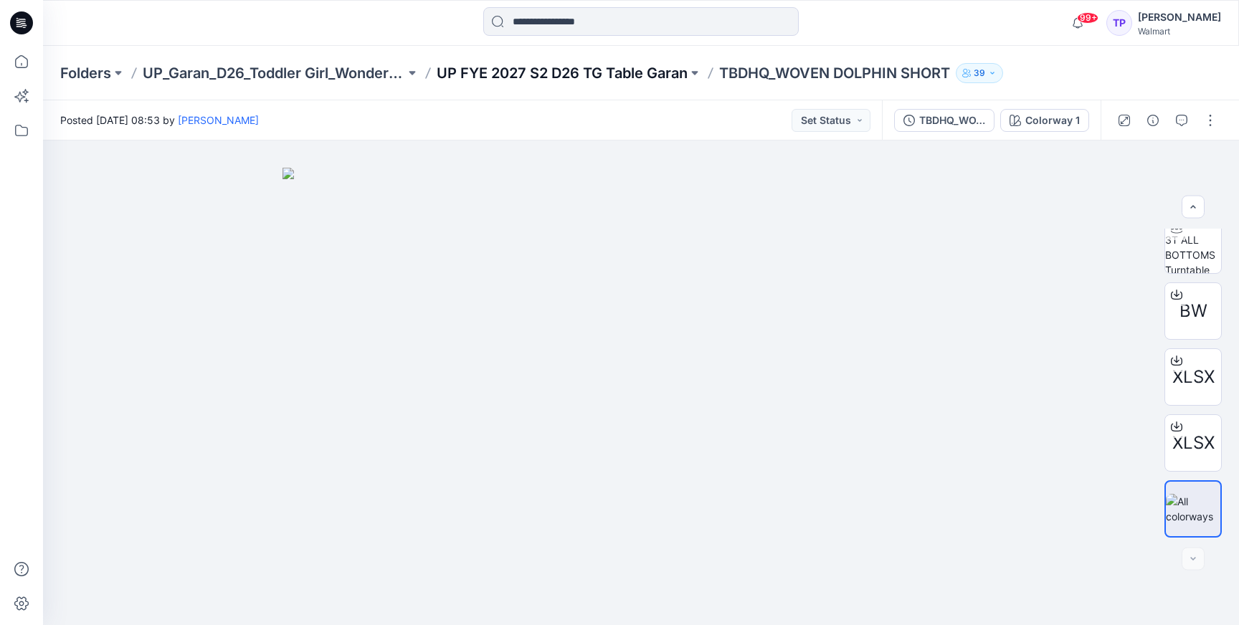
click at [569, 72] on p "UP FYE 2027 S2 D26 TG Table Garan" at bounding box center [562, 73] width 251 height 20
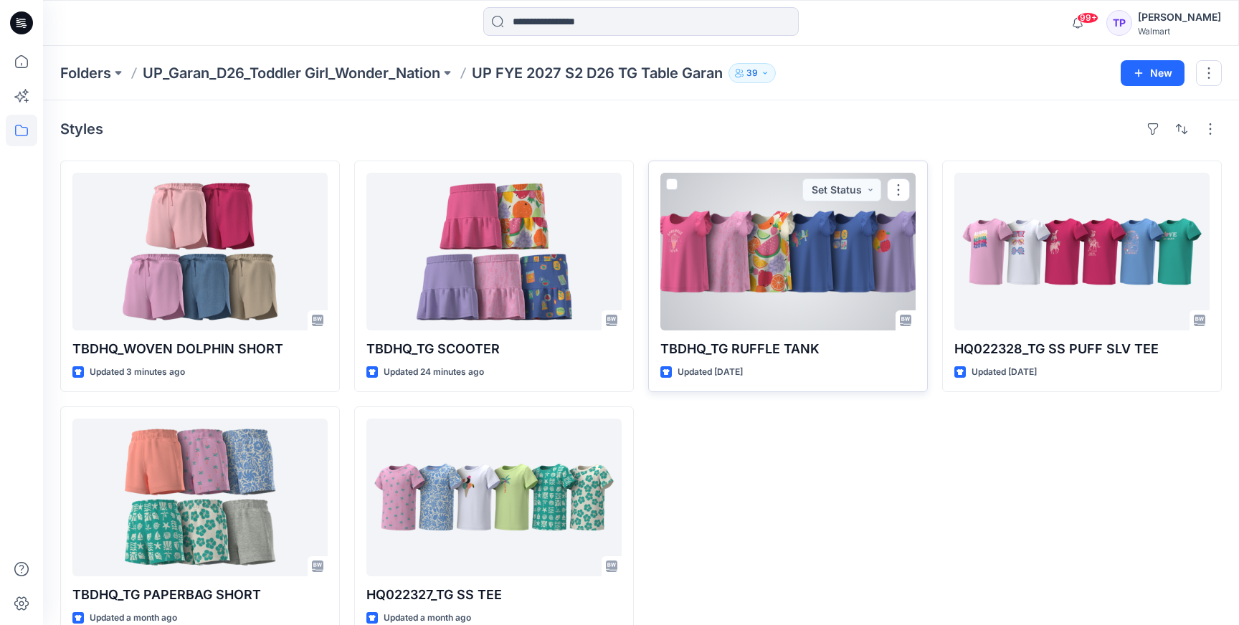
click at [792, 257] on div at bounding box center [787, 252] width 255 height 158
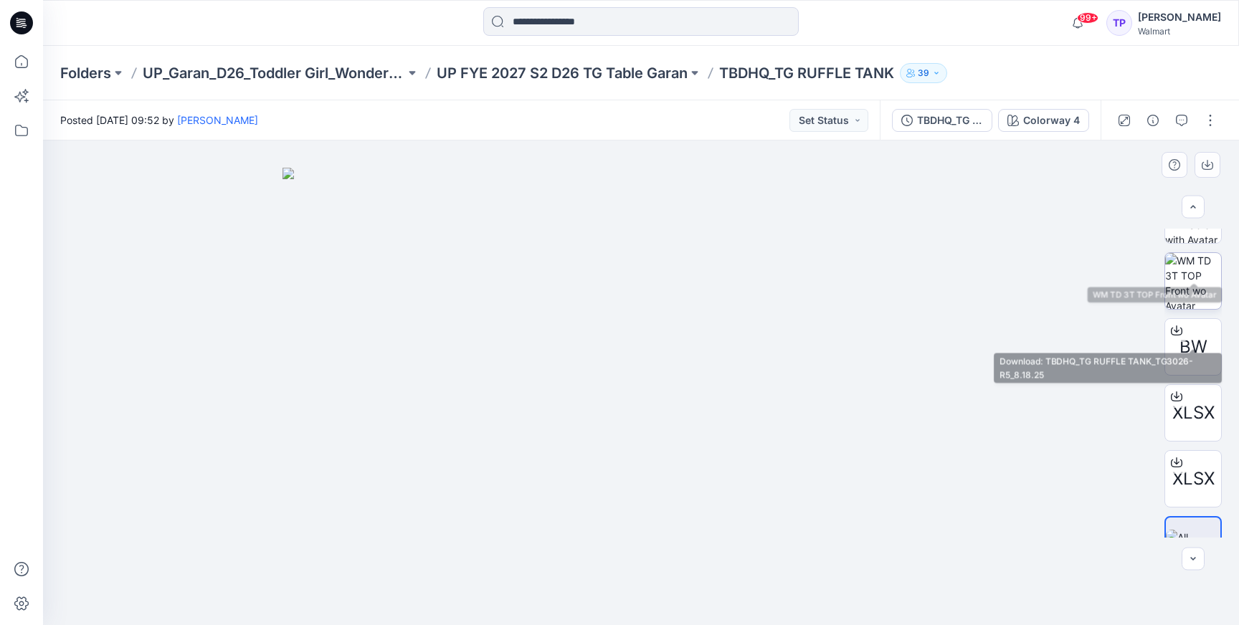
scroll to position [144, 0]
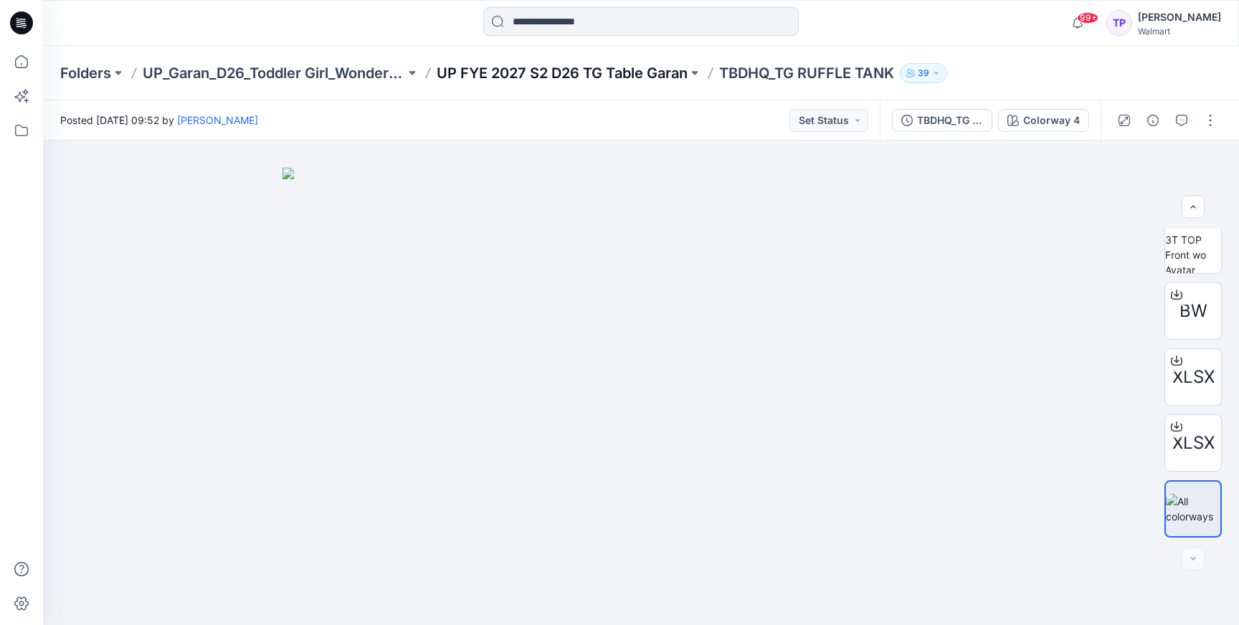
click at [528, 81] on p "UP FYE 2027 S2 D26 TG Table Garan" at bounding box center [562, 73] width 251 height 20
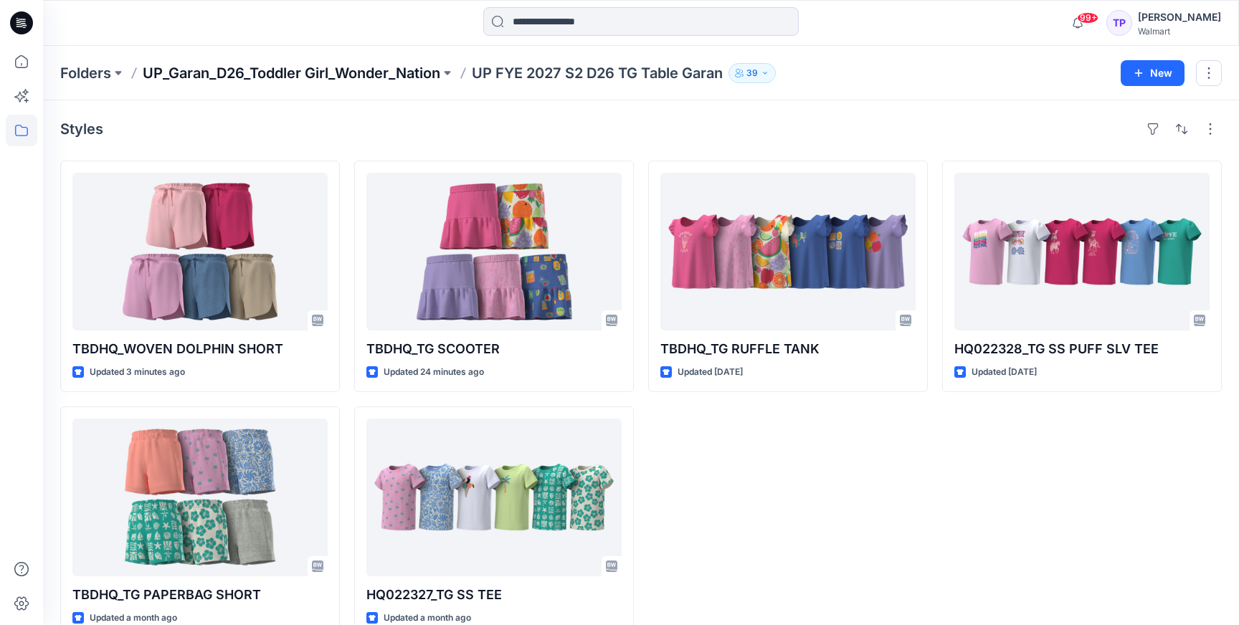
click at [312, 72] on p "UP_Garan_D26_Toddler Girl_Wonder_Nation" at bounding box center [291, 73] width 297 height 20
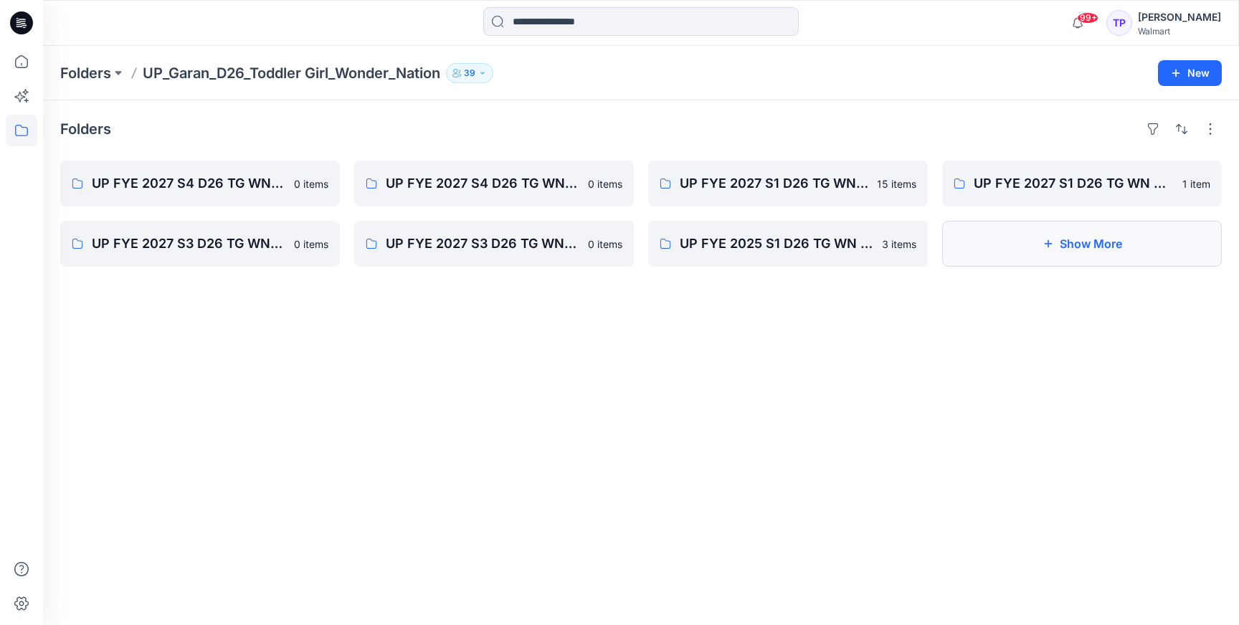
click at [1163, 238] on button "Show More" at bounding box center [1082, 244] width 280 height 46
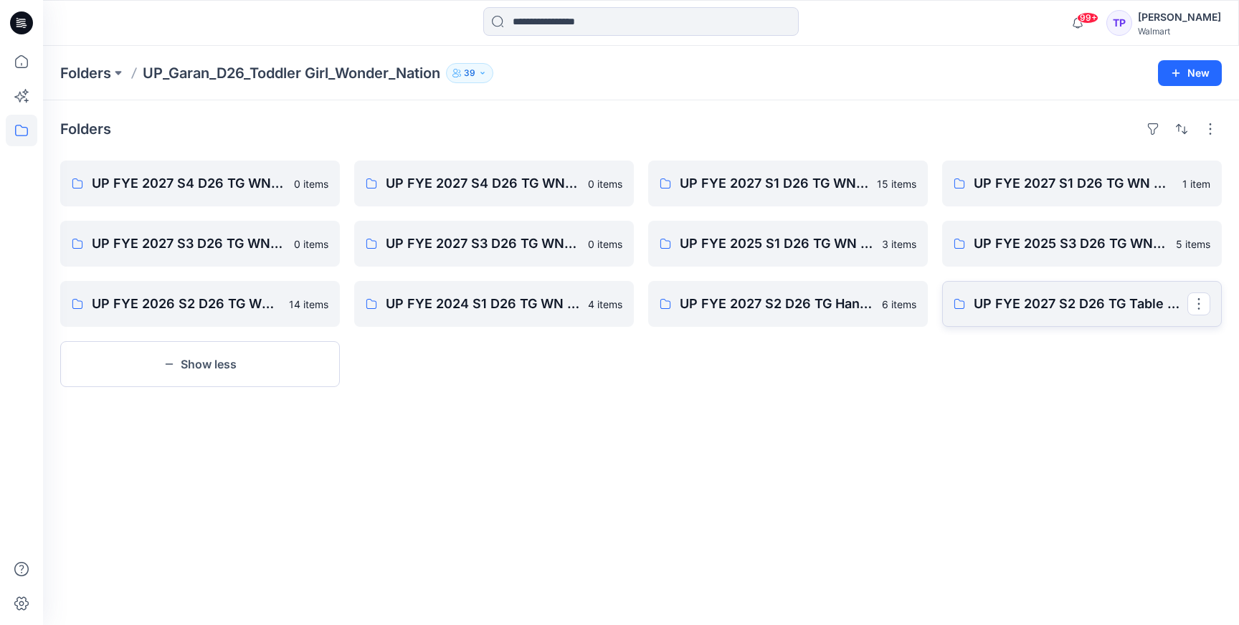
click at [1067, 311] on p "UP FYE 2027 S2 D26 TG Table Garan" at bounding box center [1080, 304] width 214 height 20
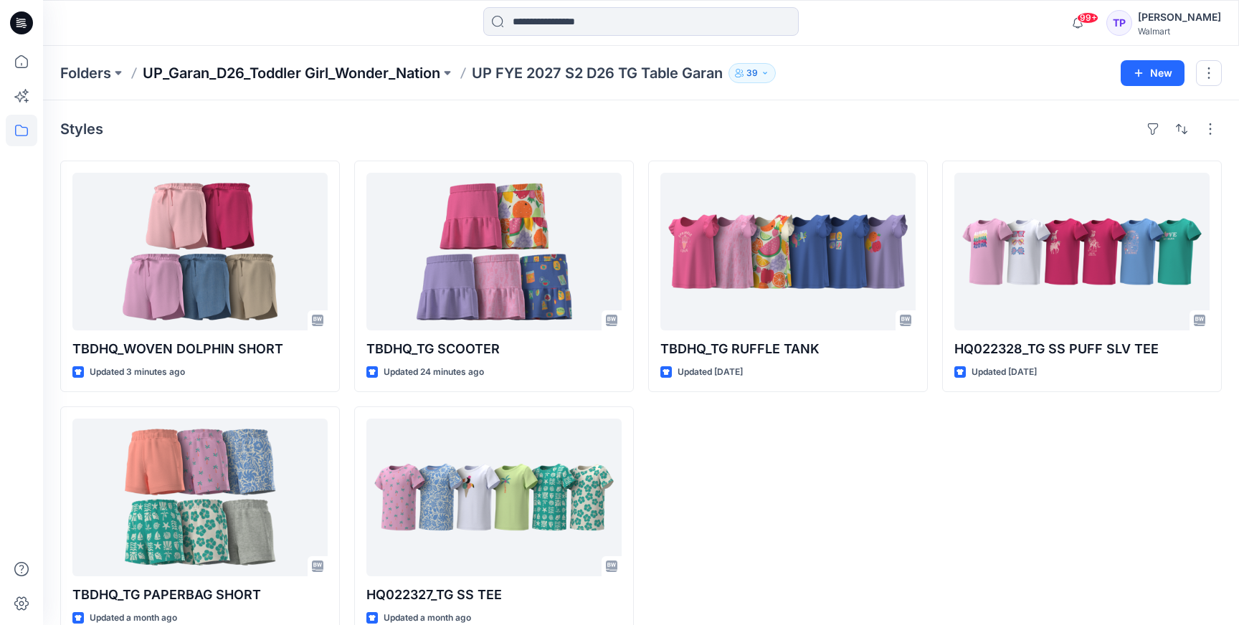
click at [354, 74] on p "UP_Garan_D26_Toddler Girl_Wonder_Nation" at bounding box center [291, 73] width 297 height 20
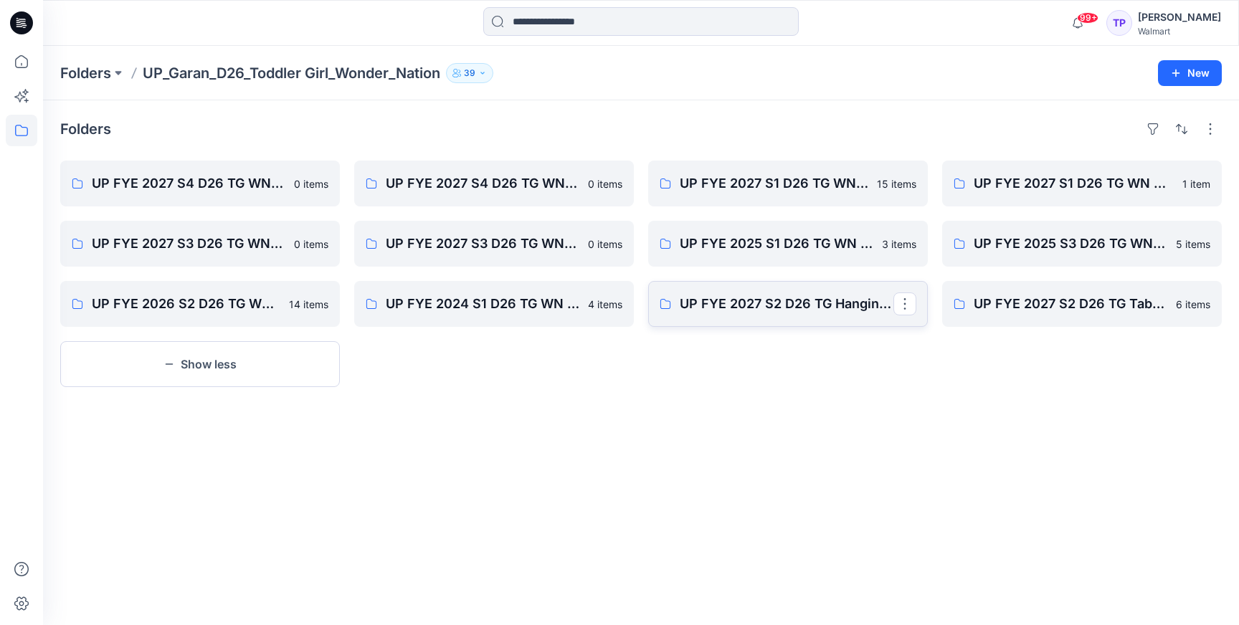
click at [821, 310] on p "UP FYE 2027 S2 D26 TG Hanging Garan" at bounding box center [787, 304] width 214 height 20
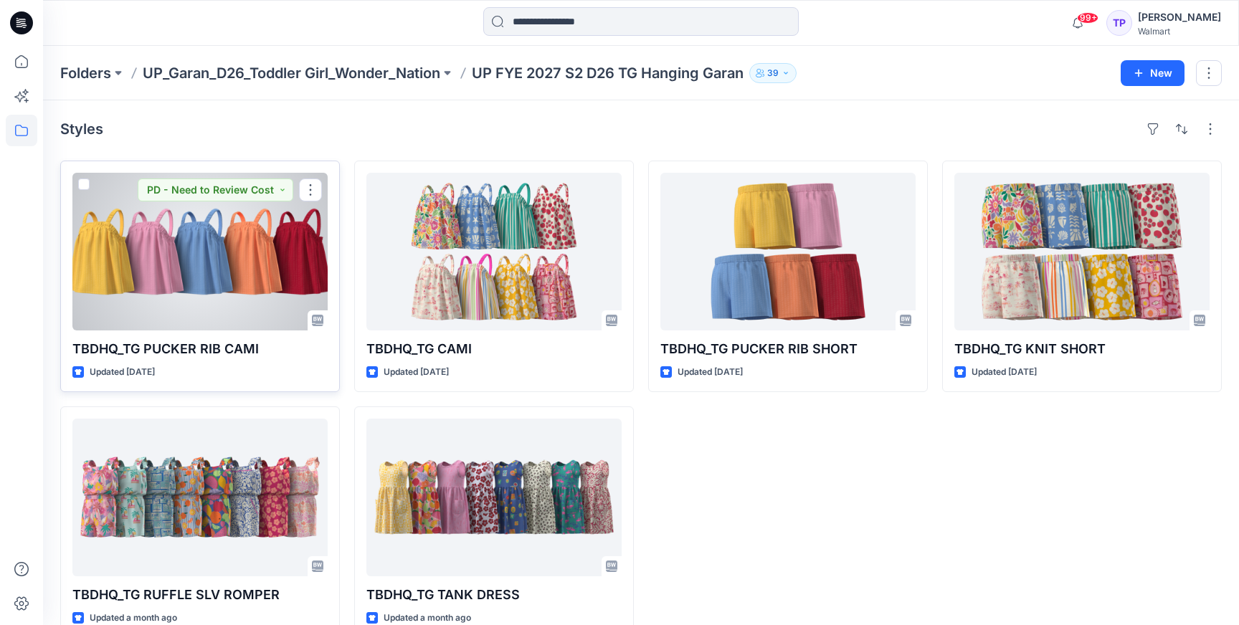
click at [94, 252] on div at bounding box center [199, 252] width 255 height 158
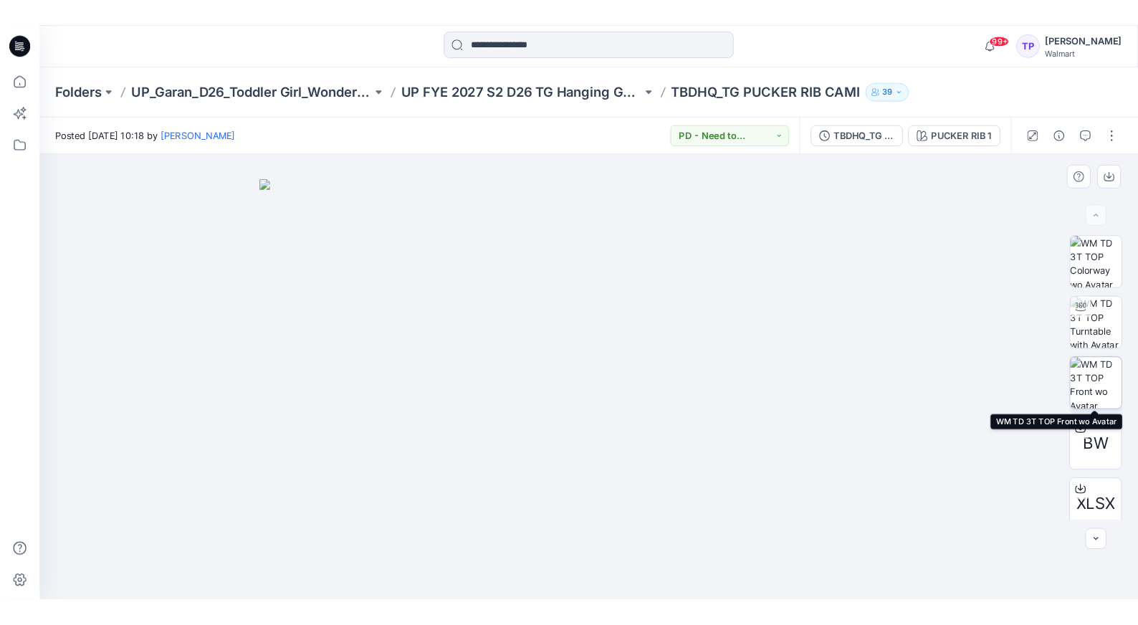
scroll to position [144, 0]
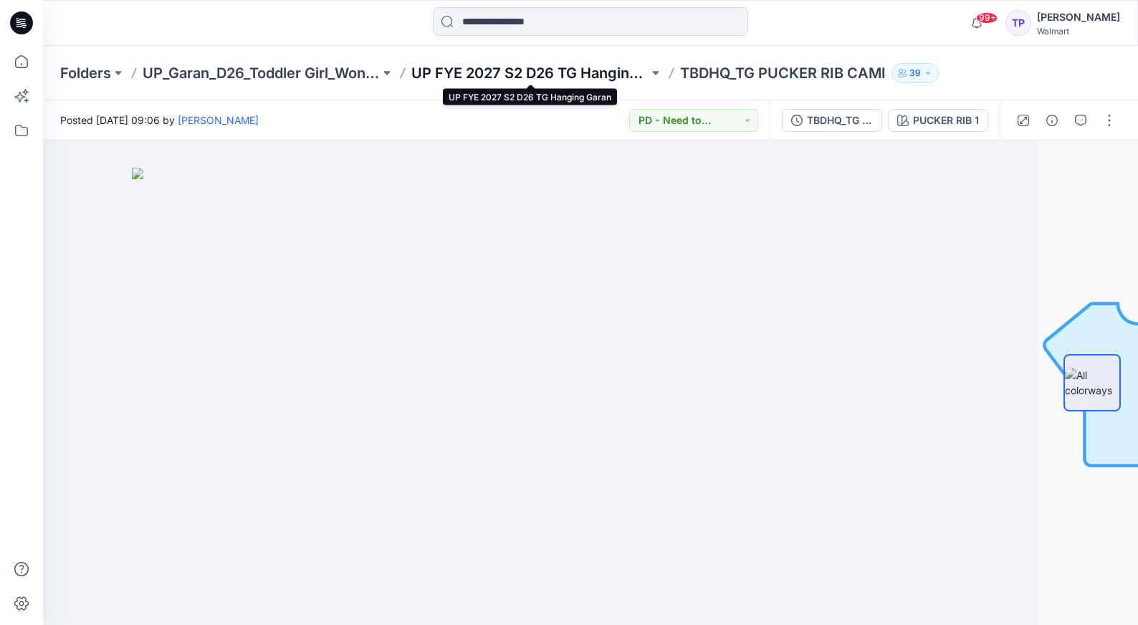
click at [571, 72] on p "UP FYE 2027 S2 D26 TG Hanging Garan" at bounding box center [529, 73] width 237 height 20
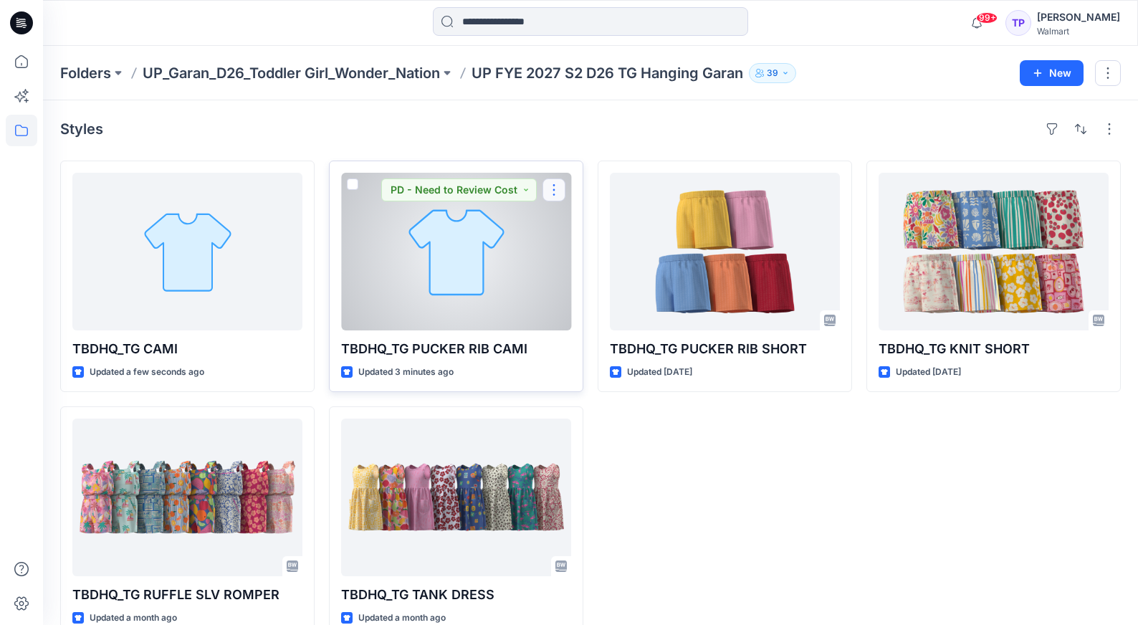
click at [561, 192] on button "button" at bounding box center [554, 189] width 23 height 23
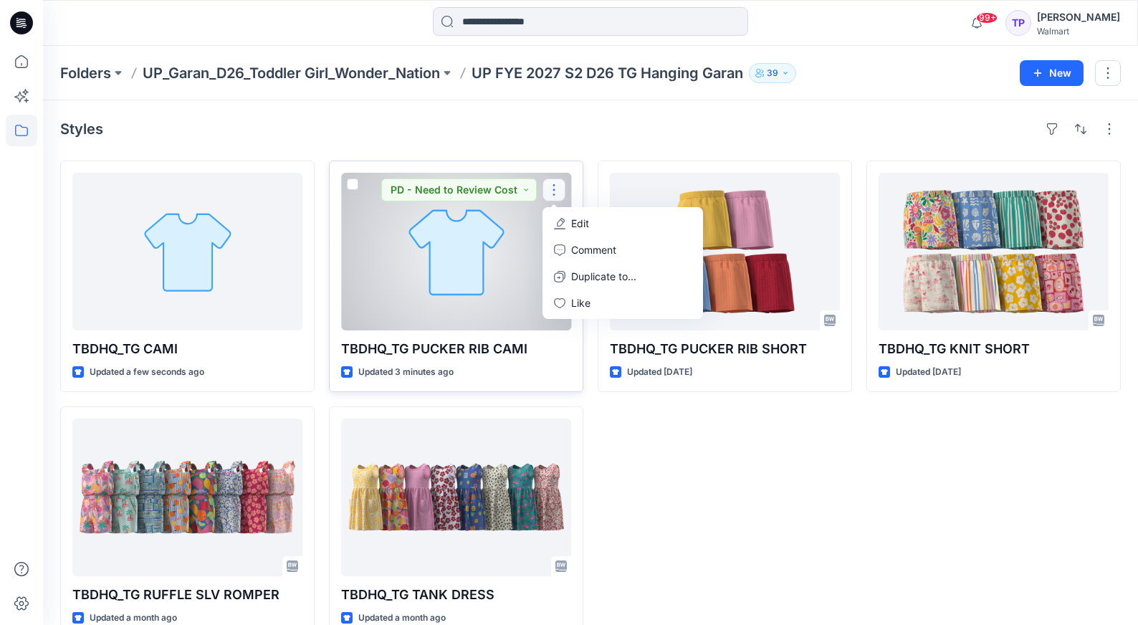
click at [587, 223] on p "Edit" at bounding box center [580, 223] width 18 height 15
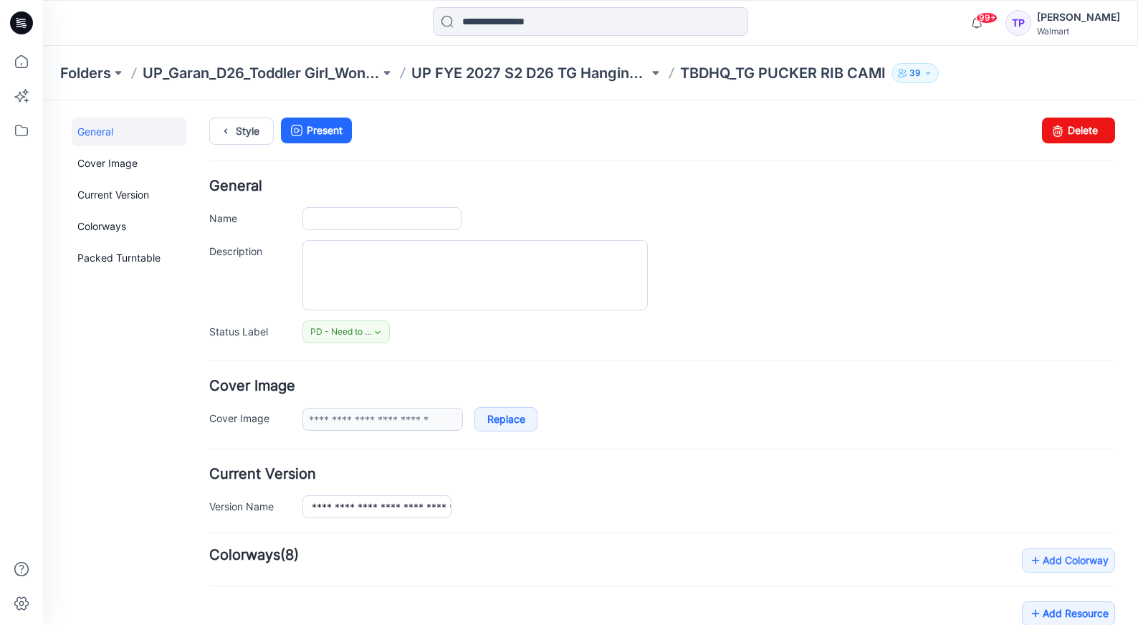
type input "**********"
type input "********"
type input "**********"
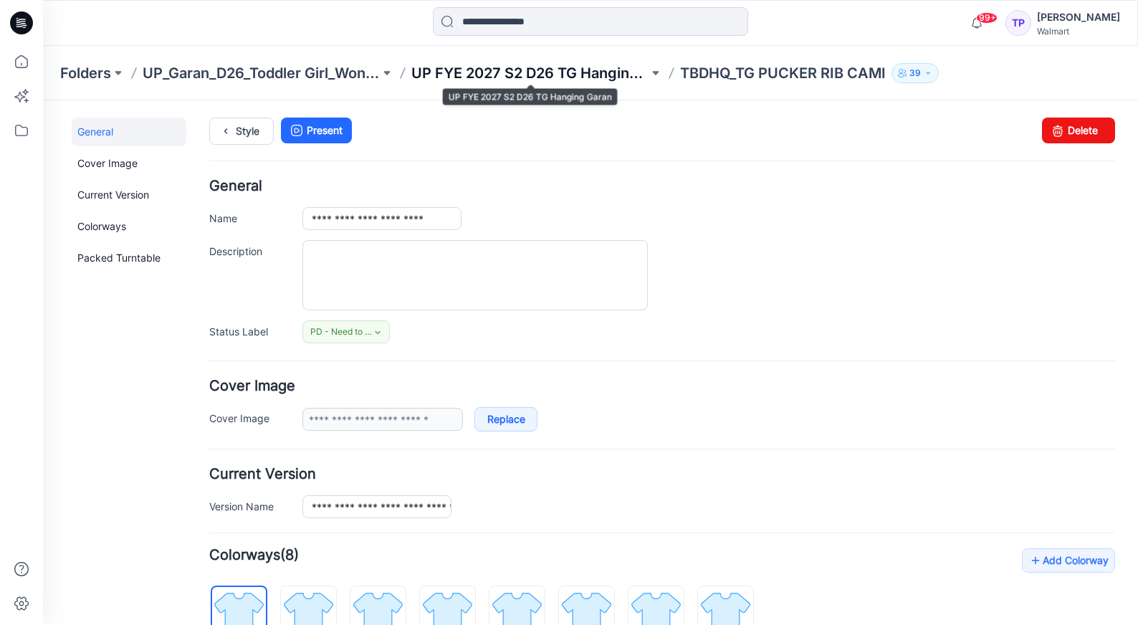
click at [584, 71] on p "UP FYE 2027 S2 D26 TG Hanging Garan" at bounding box center [529, 73] width 237 height 20
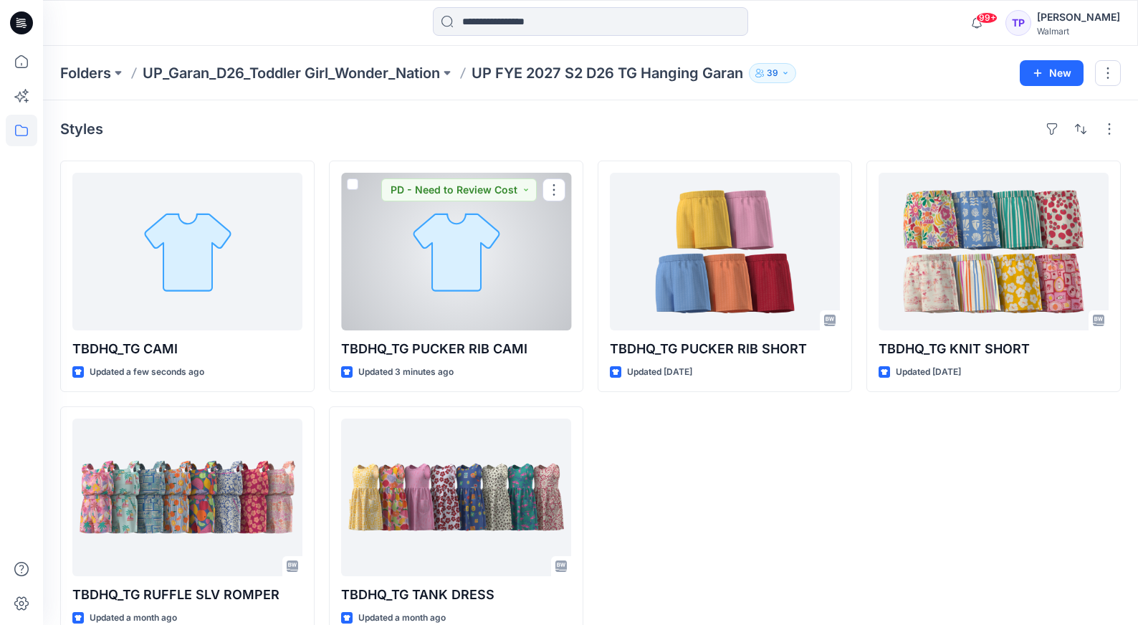
click at [493, 258] on div at bounding box center [456, 252] width 230 height 158
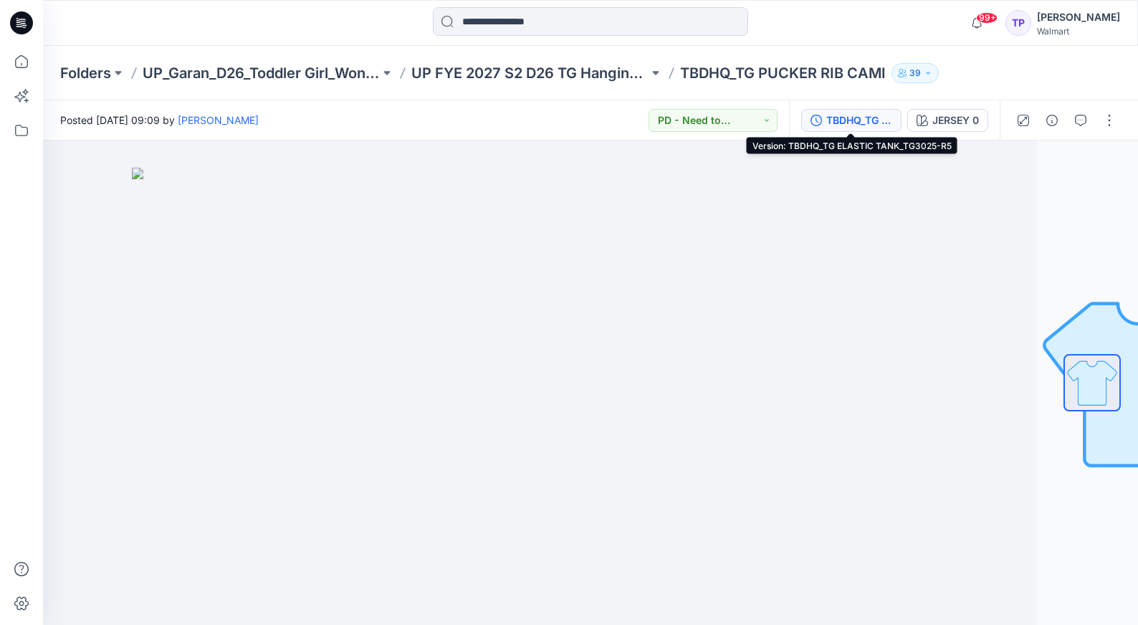
click at [839, 122] on div "TBDHQ_TG ELASTIC TANK_TG3025-R5" at bounding box center [859, 121] width 66 height 16
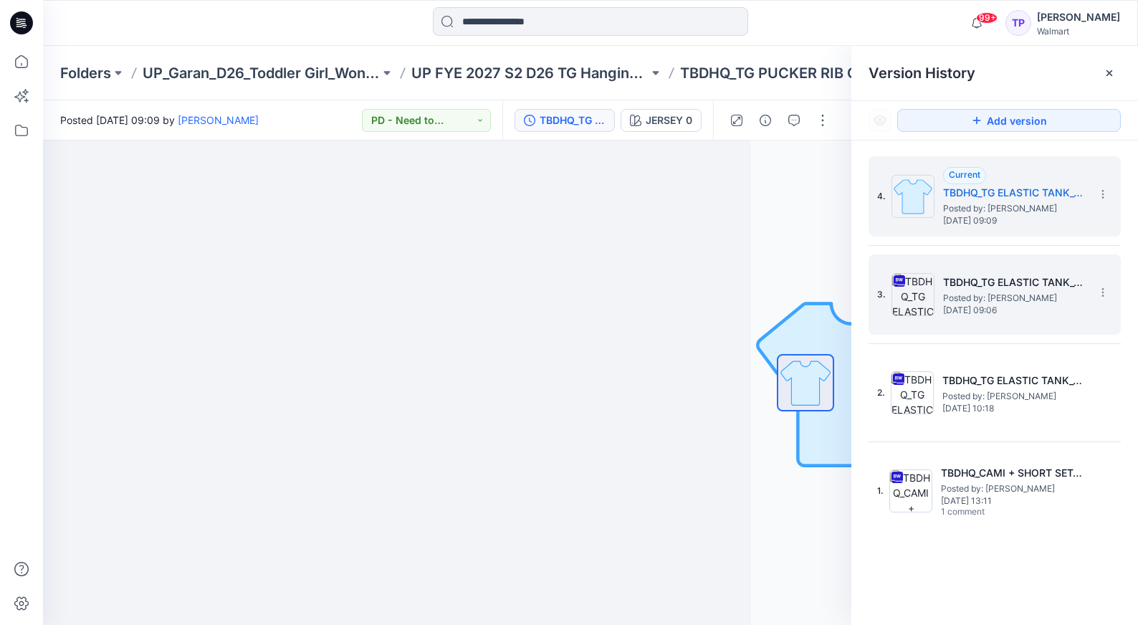
click at [1014, 280] on h5 "TBDHQ_TG ELASTIC TANK_TG3025-R5" at bounding box center [1014, 282] width 143 height 17
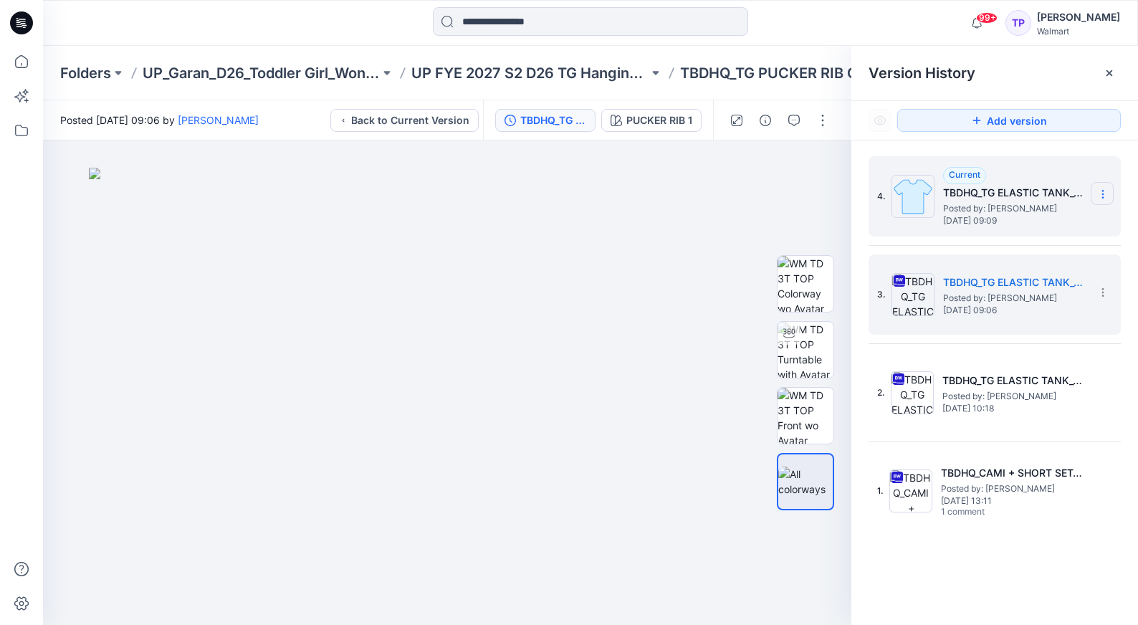
click at [1101, 190] on icon at bounding box center [1102, 194] width 11 height 11
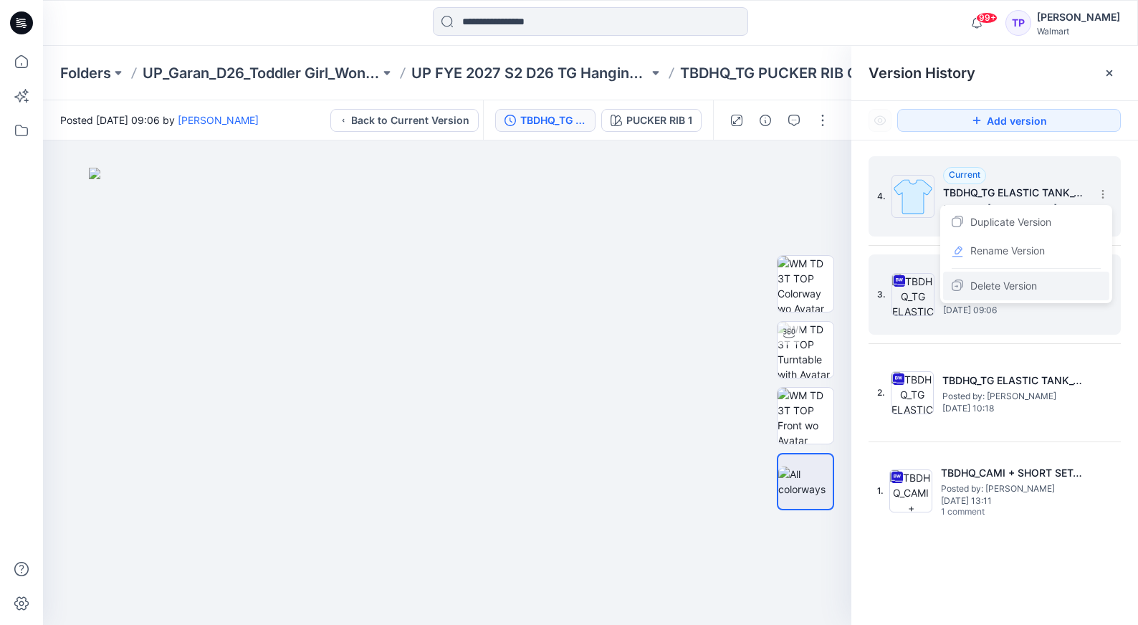
click at [1043, 278] on div "Delete Version" at bounding box center [1026, 286] width 166 height 29
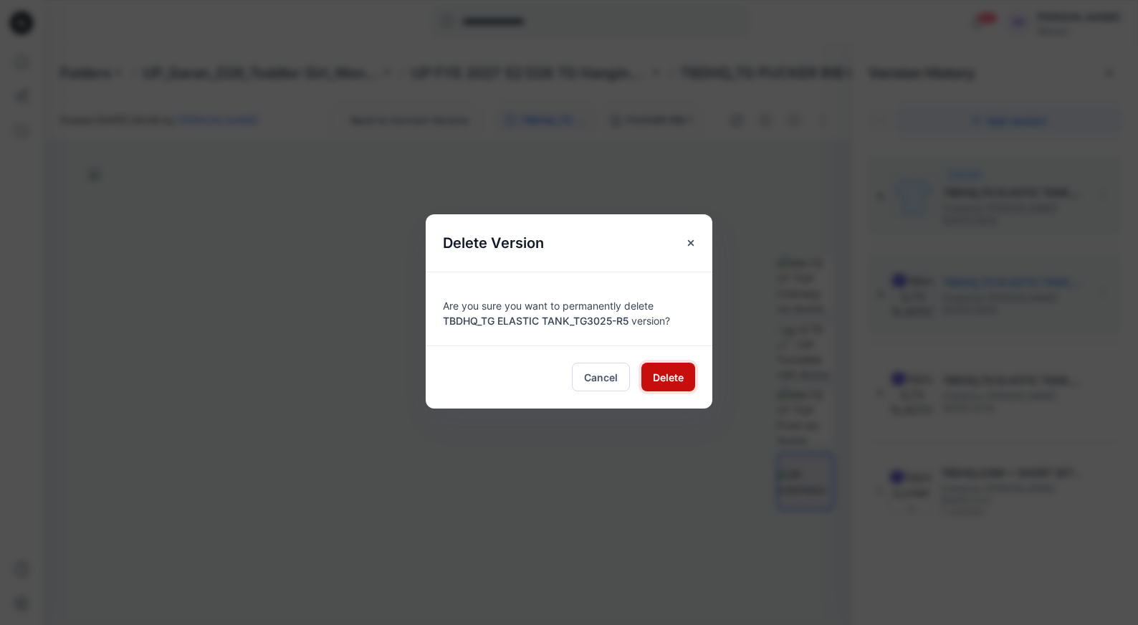
click at [671, 383] on span "Delete" at bounding box center [668, 377] width 31 height 15
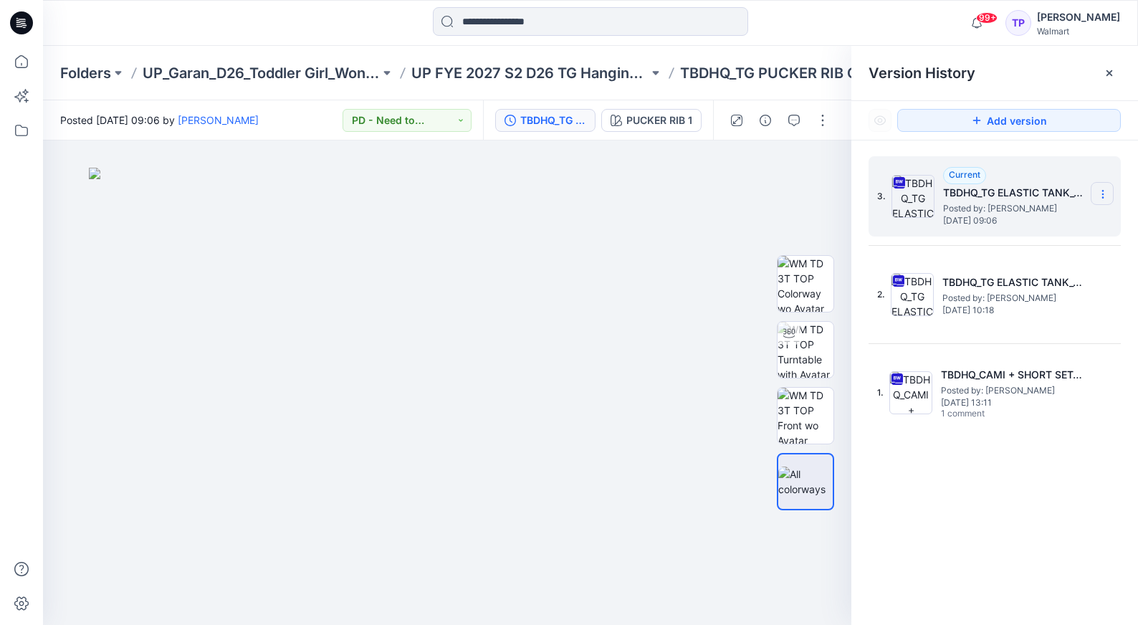
click at [1101, 199] on icon at bounding box center [1102, 194] width 11 height 11
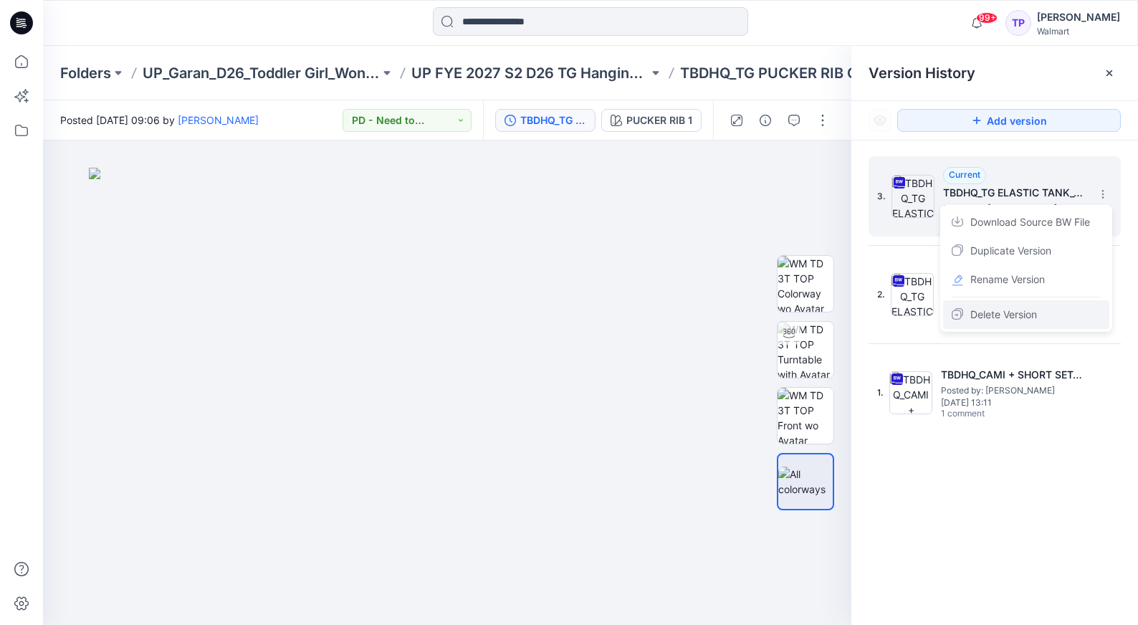
click at [1029, 319] on span "Delete Version" at bounding box center [1004, 314] width 67 height 17
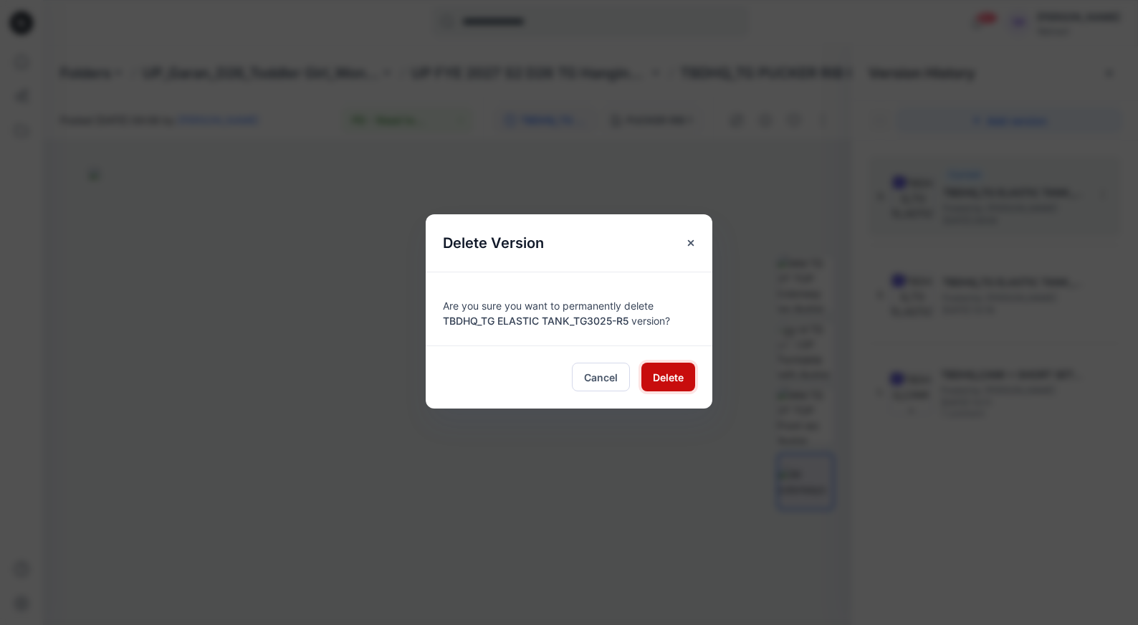
click at [677, 378] on span "Delete" at bounding box center [668, 377] width 31 height 15
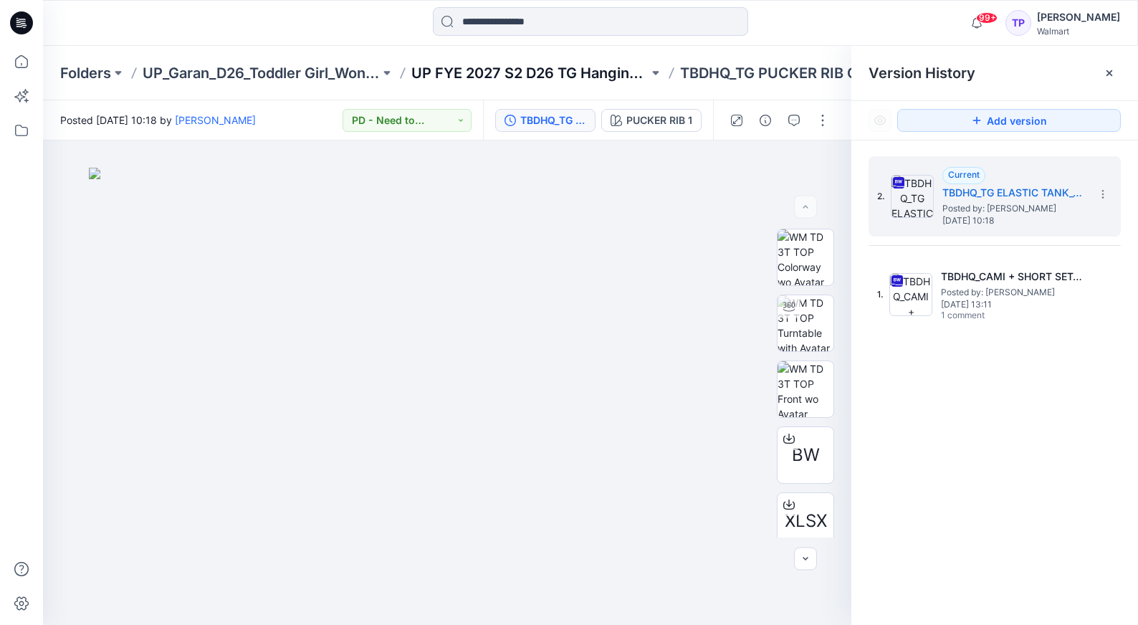
click at [500, 75] on p "UP FYE 2027 S2 D26 TG Hanging Garan" at bounding box center [529, 73] width 237 height 20
